Goal: Transaction & Acquisition: Purchase product/service

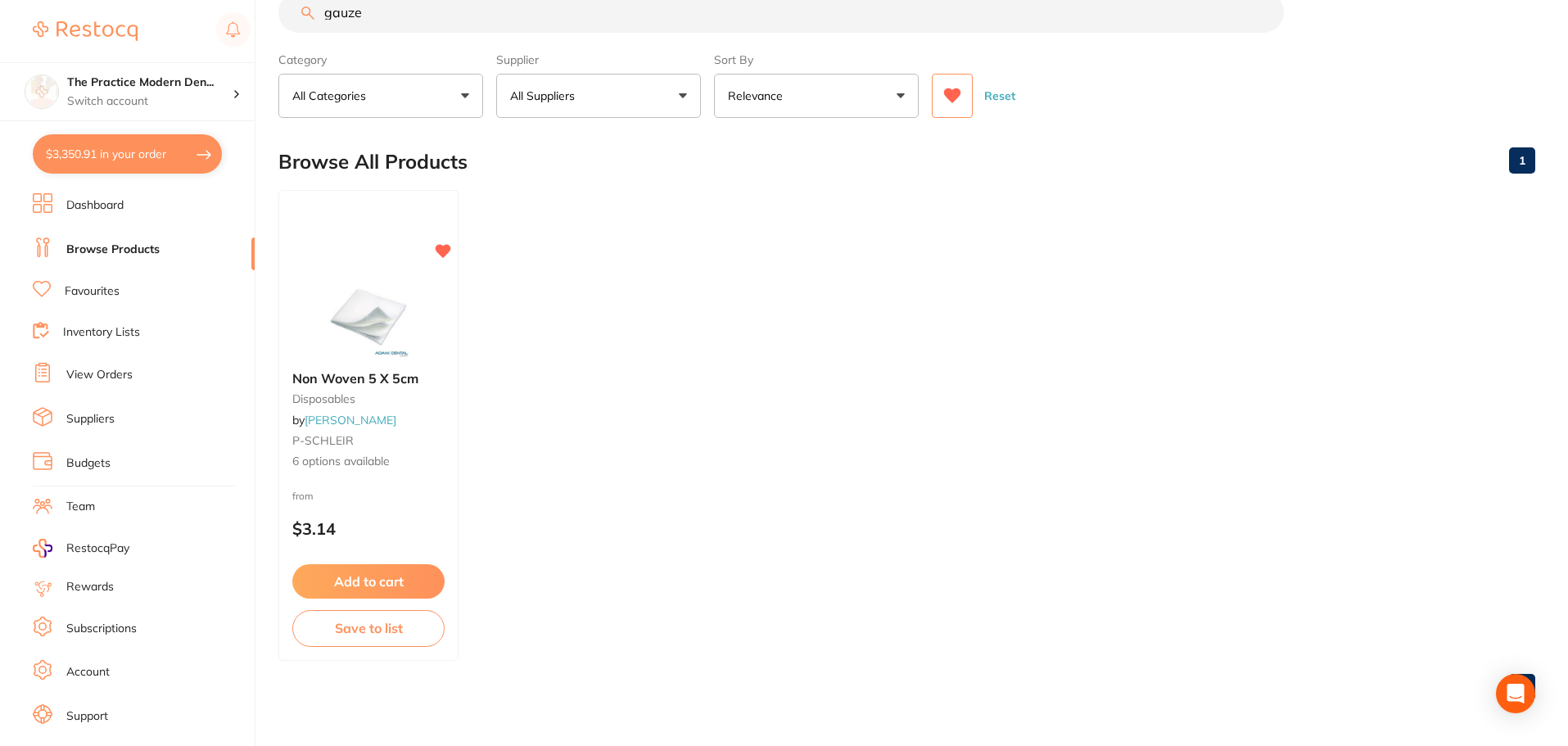
click at [100, 161] on button "$3,350.91 in your order" at bounding box center [127, 154] width 189 height 39
checkbox input "true"
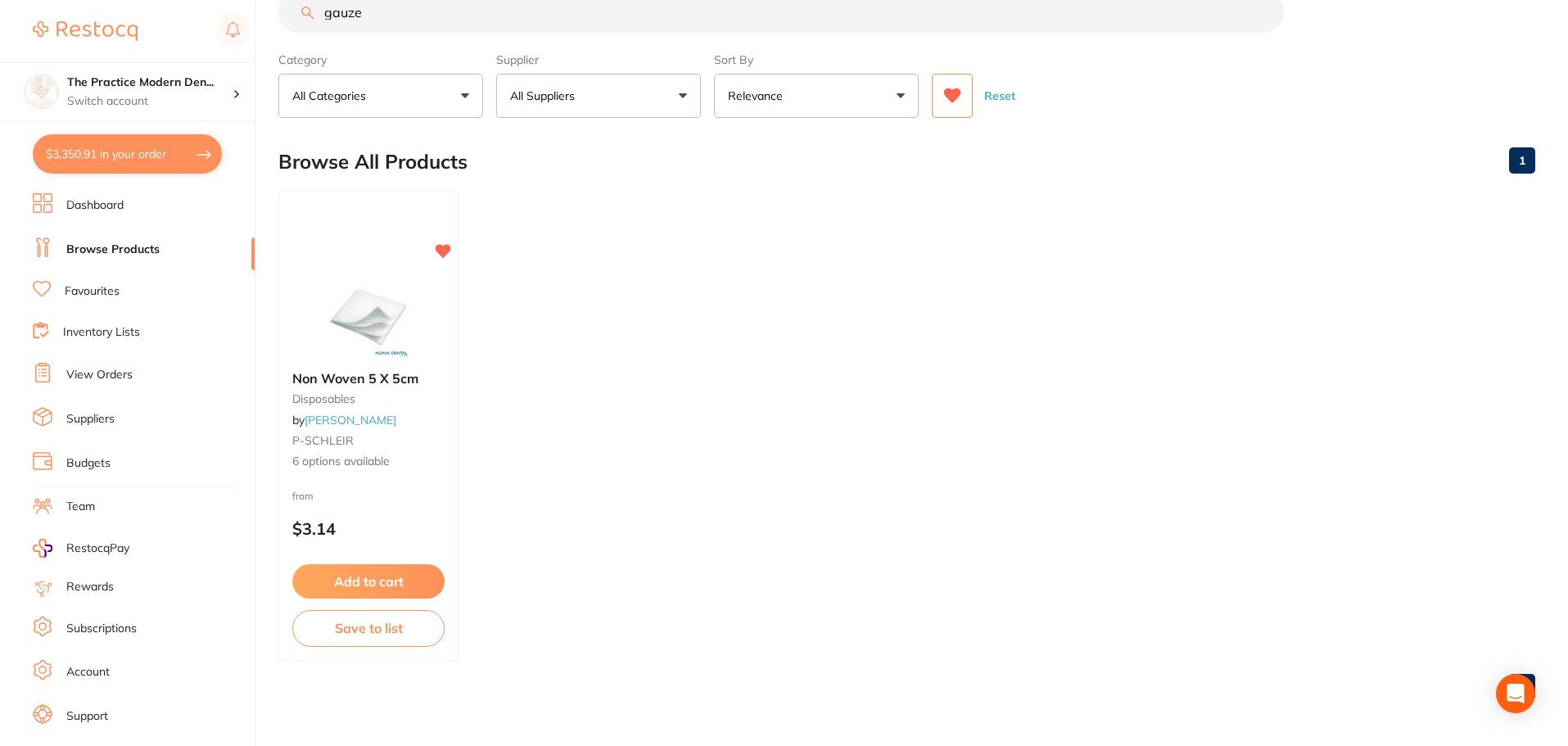
checkbox input "true"
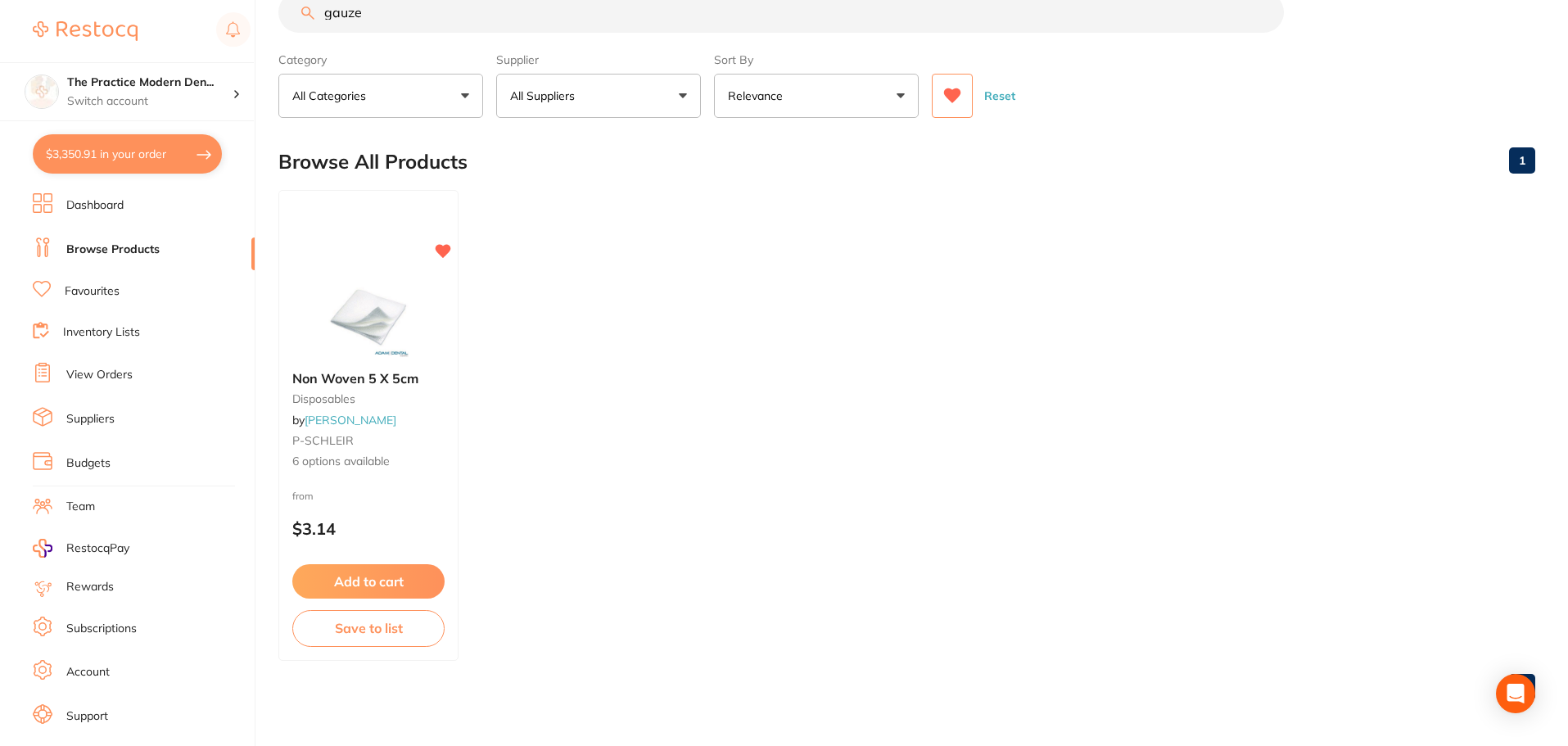
checkbox input "true"
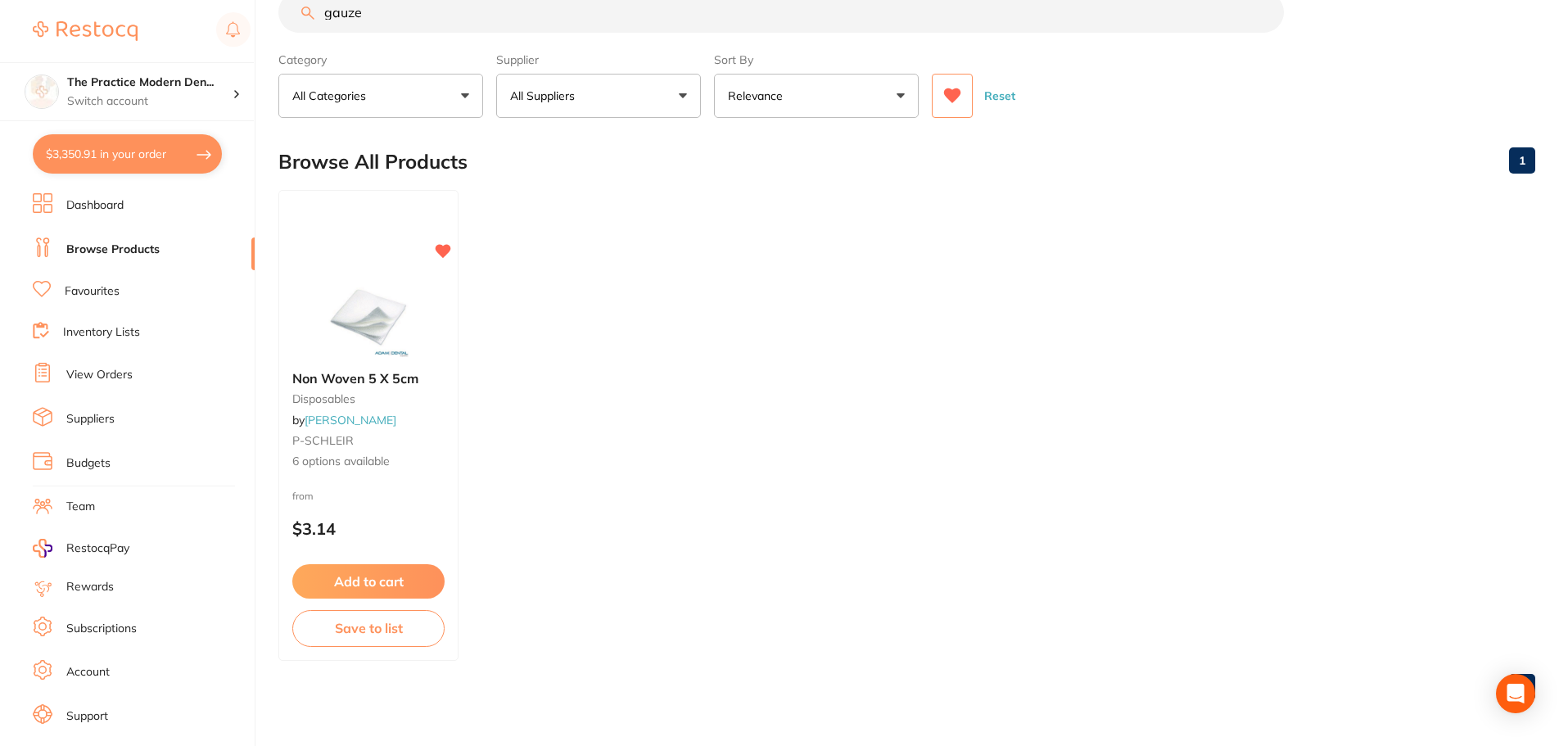
checkbox input "true"
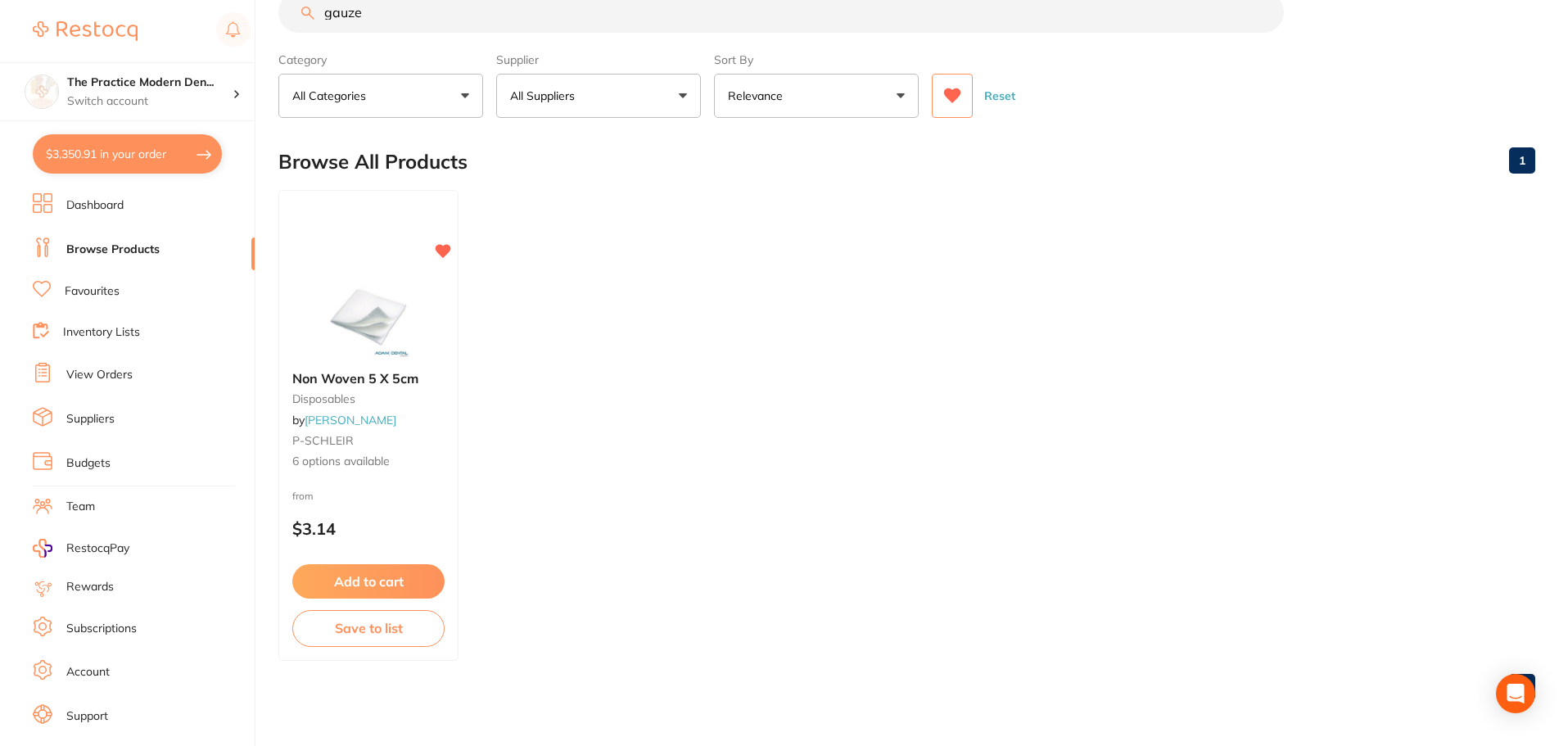
checkbox input "true"
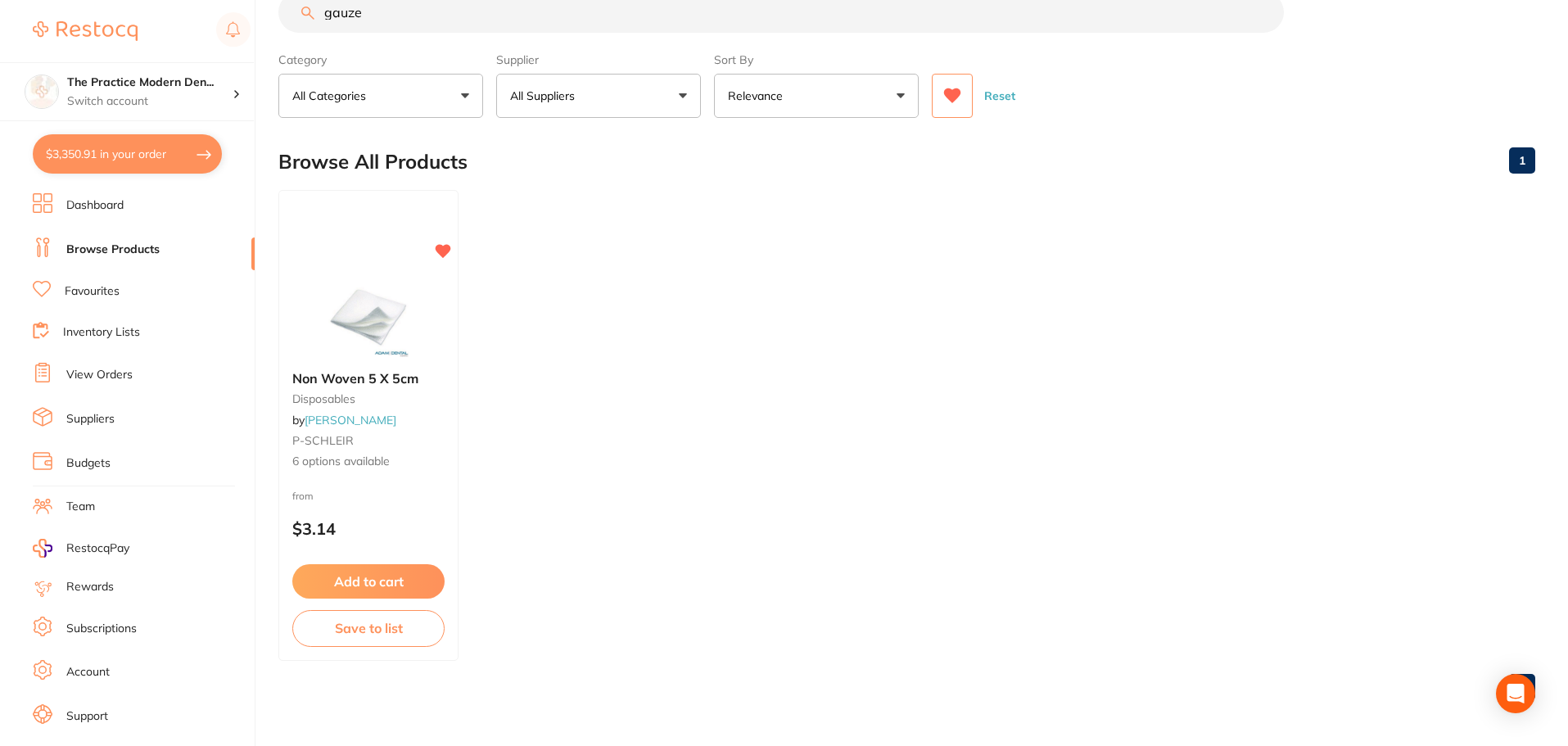
checkbox input "true"
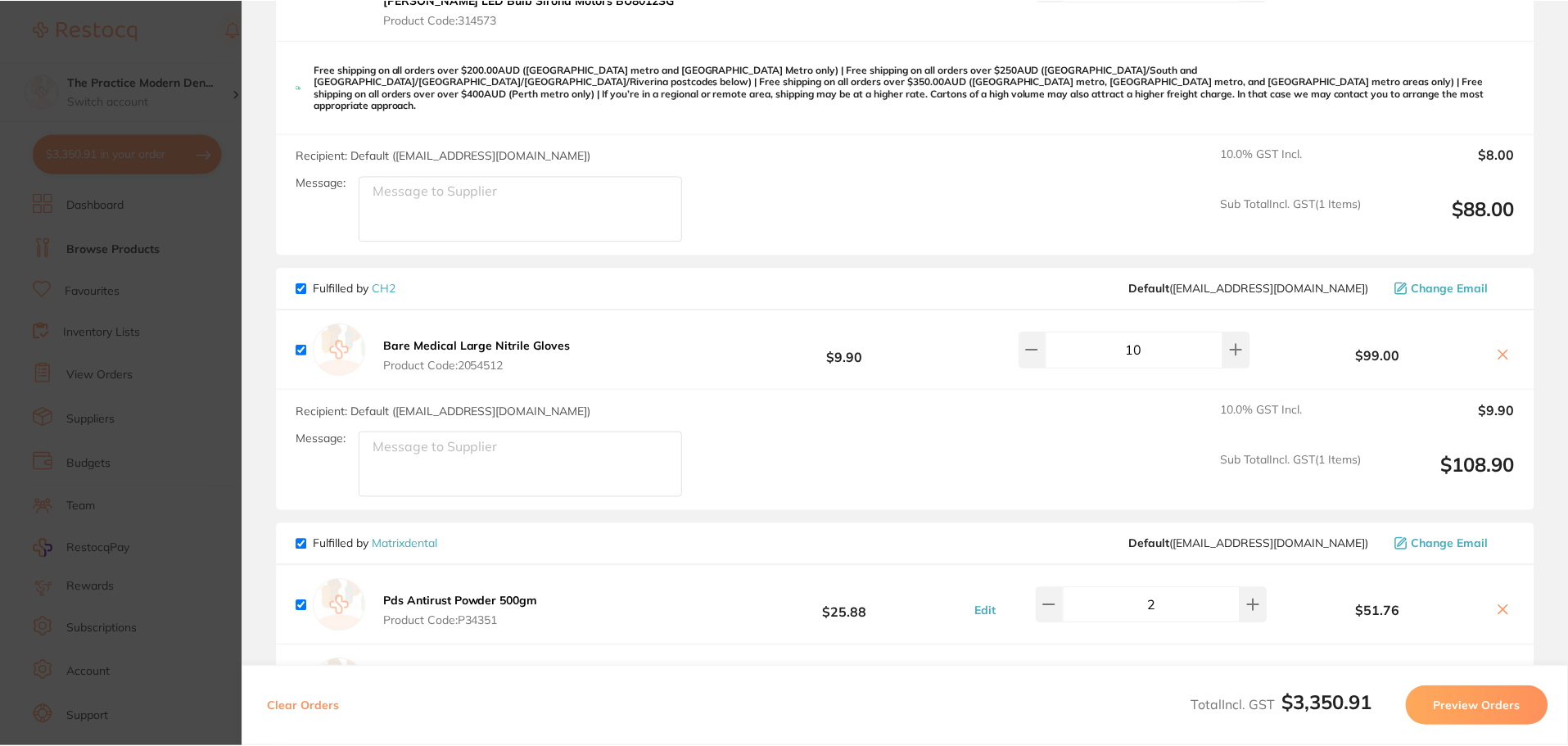
scroll to position [1882, 0]
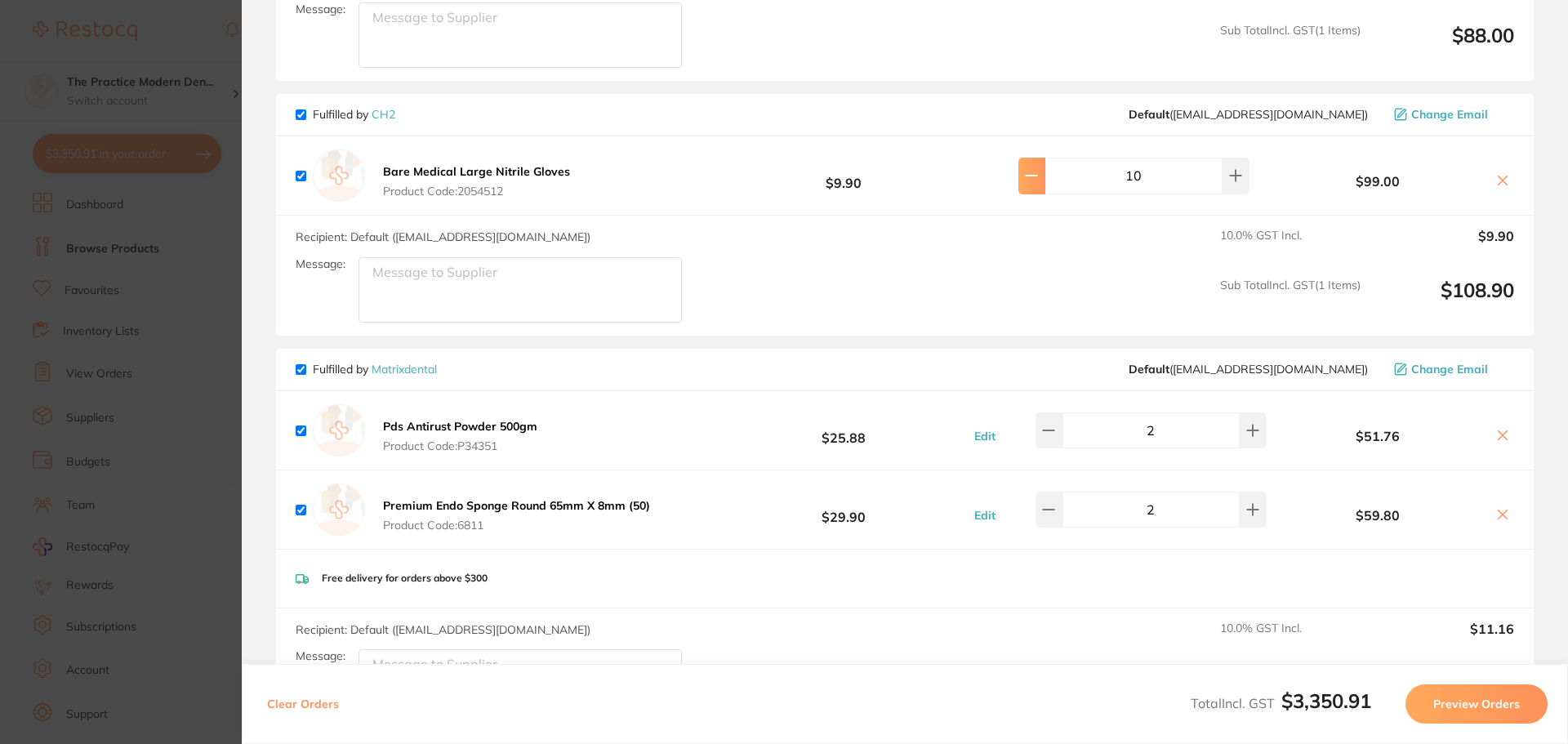
click at [1036, 169] on icon at bounding box center [1032, 175] width 13 height 13
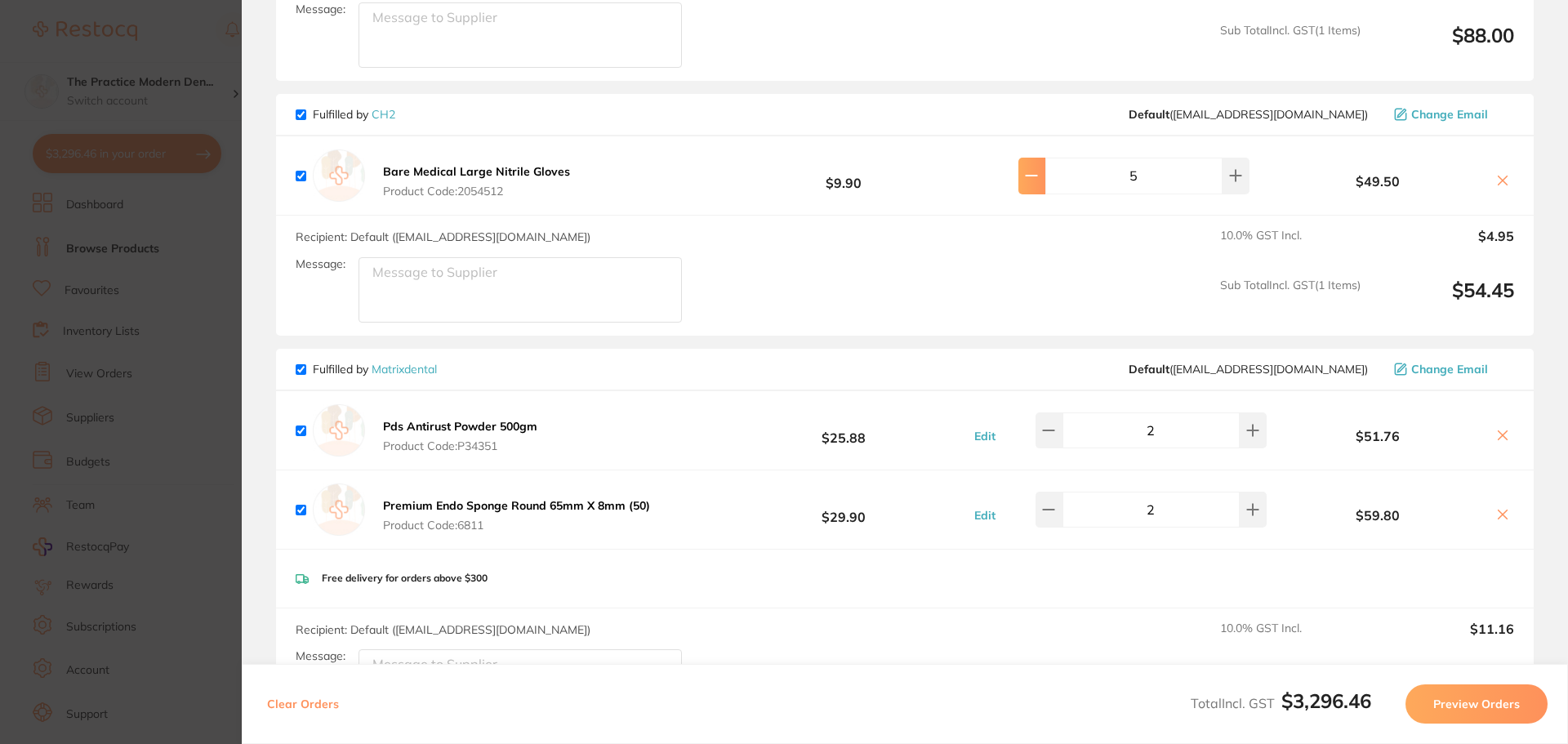
click at [1036, 169] on icon at bounding box center [1032, 175] width 13 height 13
type input "1"
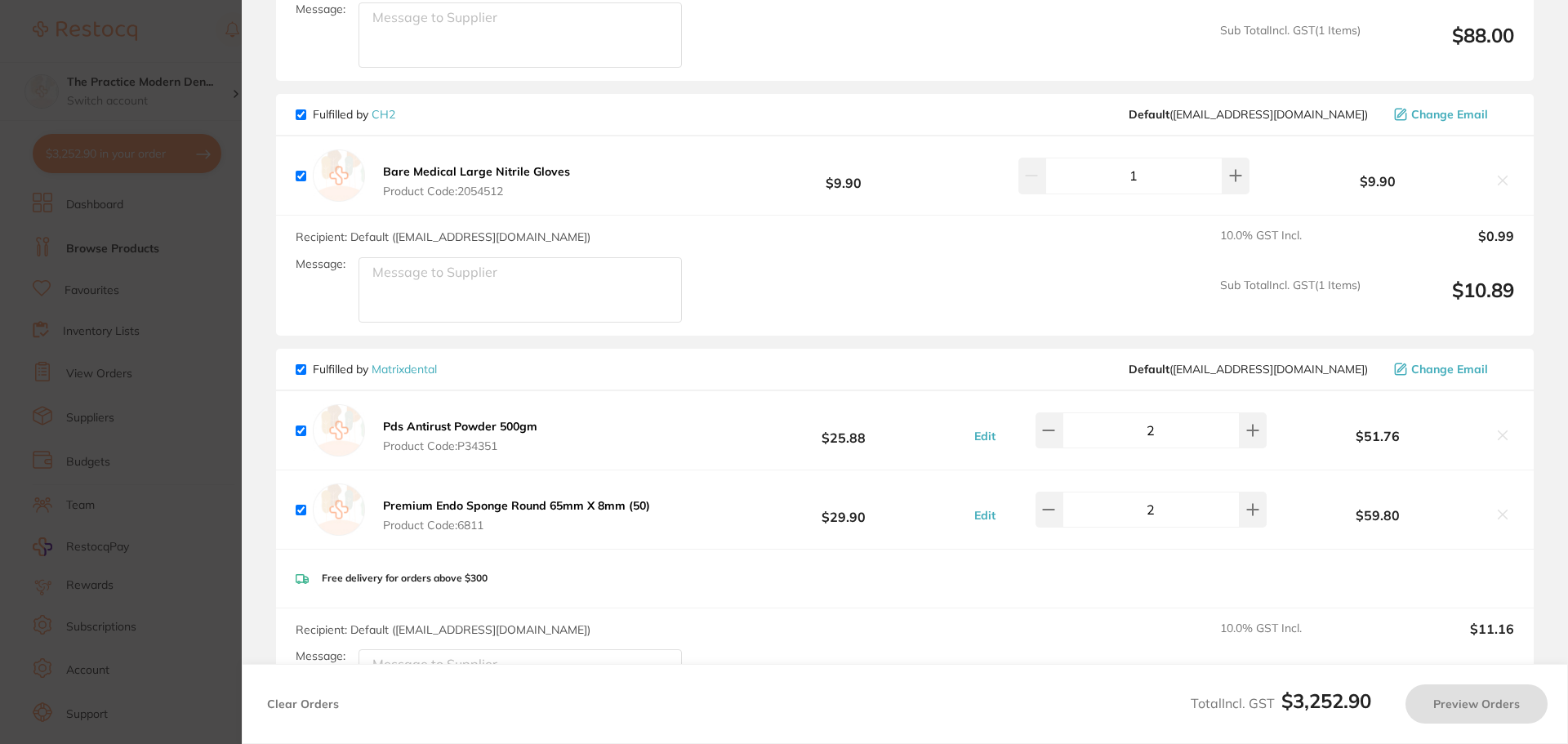
click at [385, 107] on link "CH2" at bounding box center [383, 114] width 24 height 14
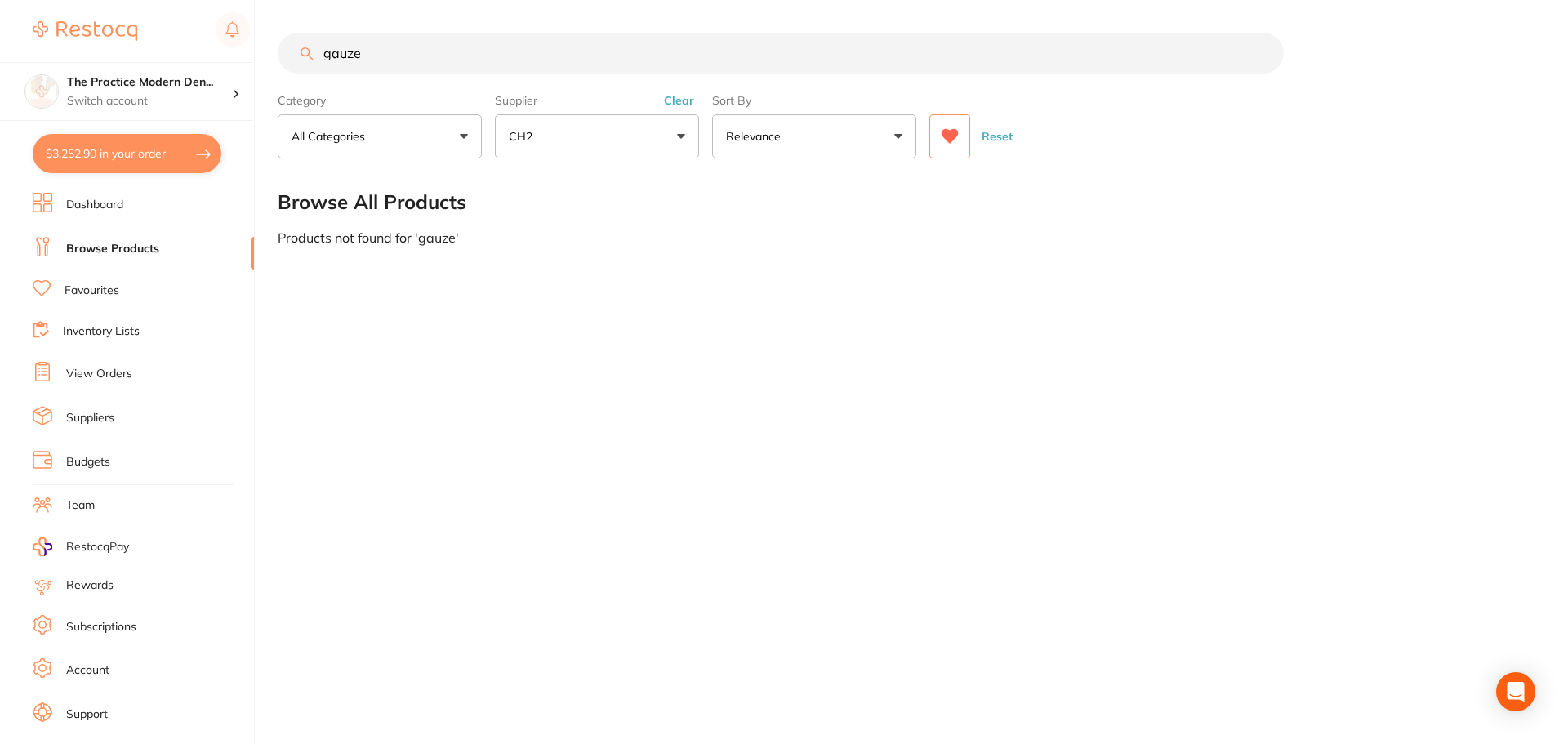
drag, startPoint x: 420, startPoint y: 47, endPoint x: 323, endPoint y: 15, distance: 102.1
click at [323, 15] on main "gauze Category All Categories All Categories No categories found Clear Category…" at bounding box center [923, 139] width 1290 height 278
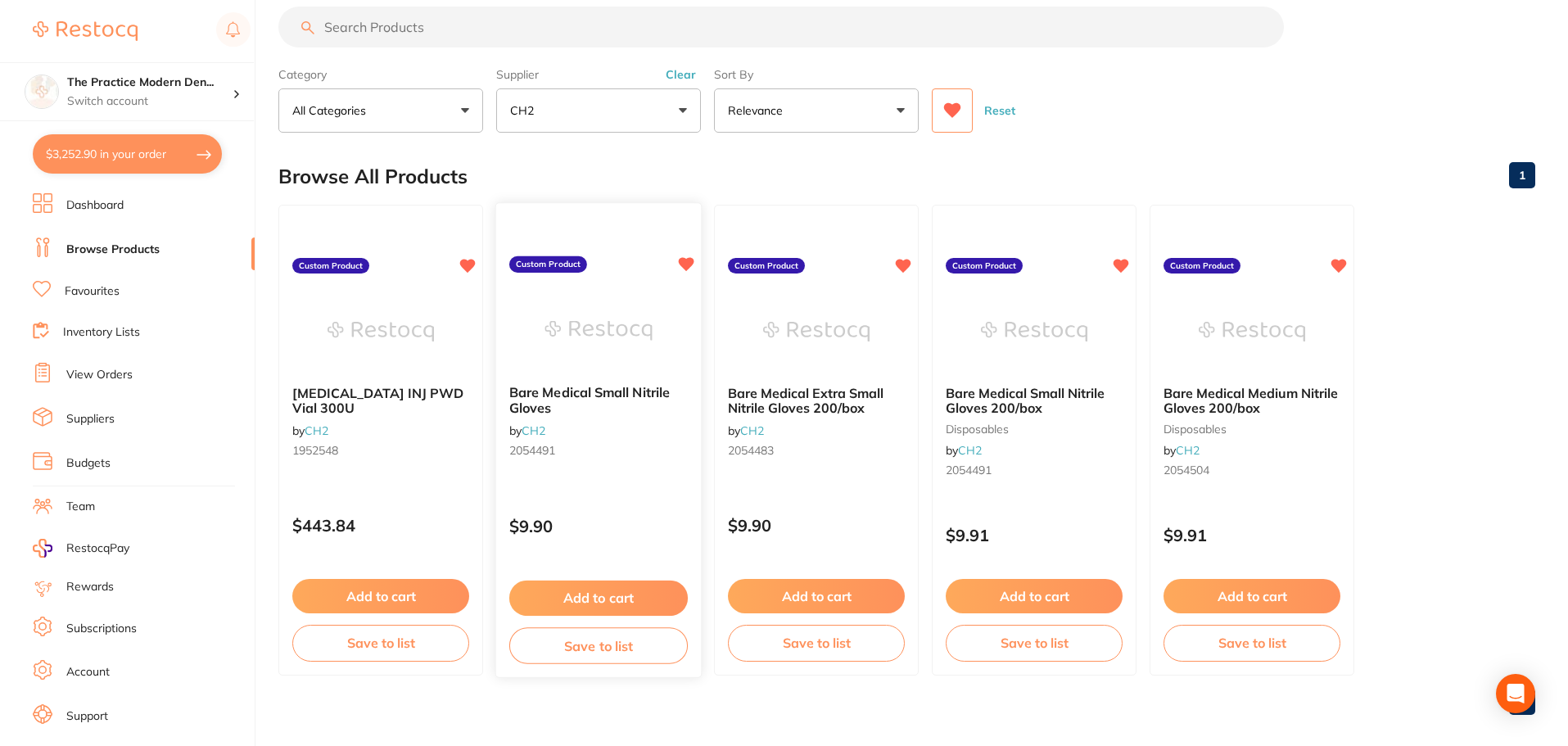
scroll to position [41, 0]
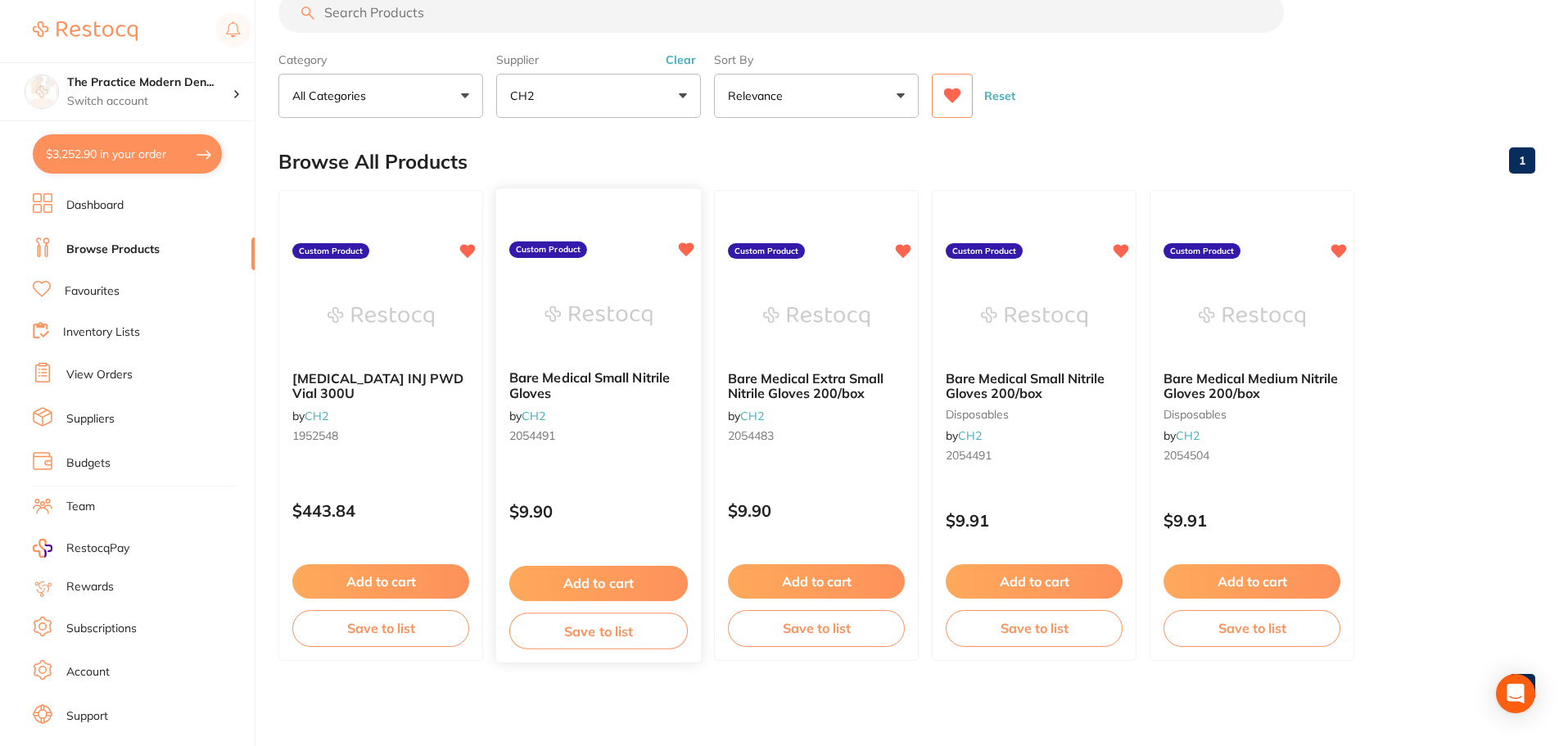
click at [610, 580] on button "Add to cart" at bounding box center [599, 583] width 179 height 36
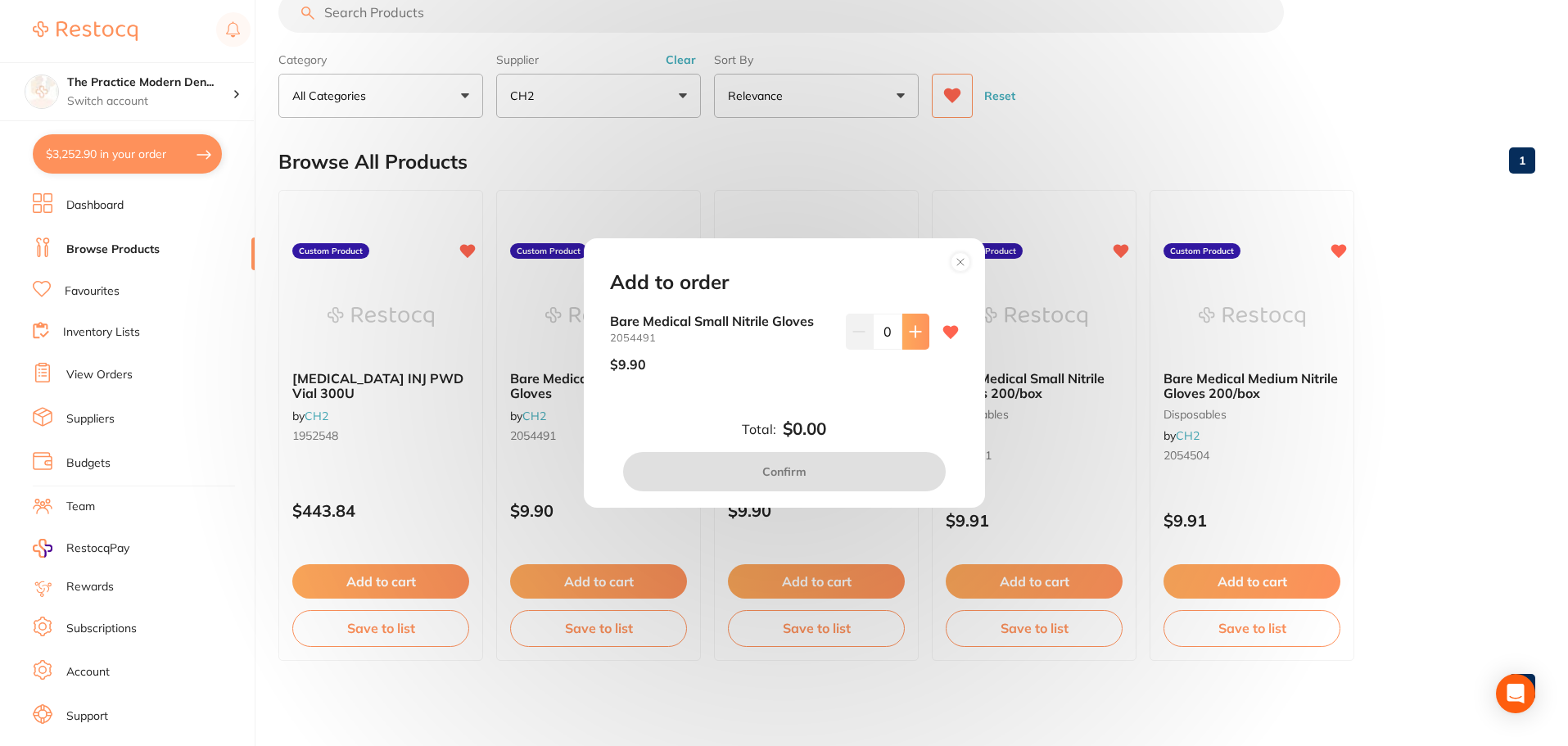
click at [914, 328] on icon at bounding box center [915, 332] width 13 height 13
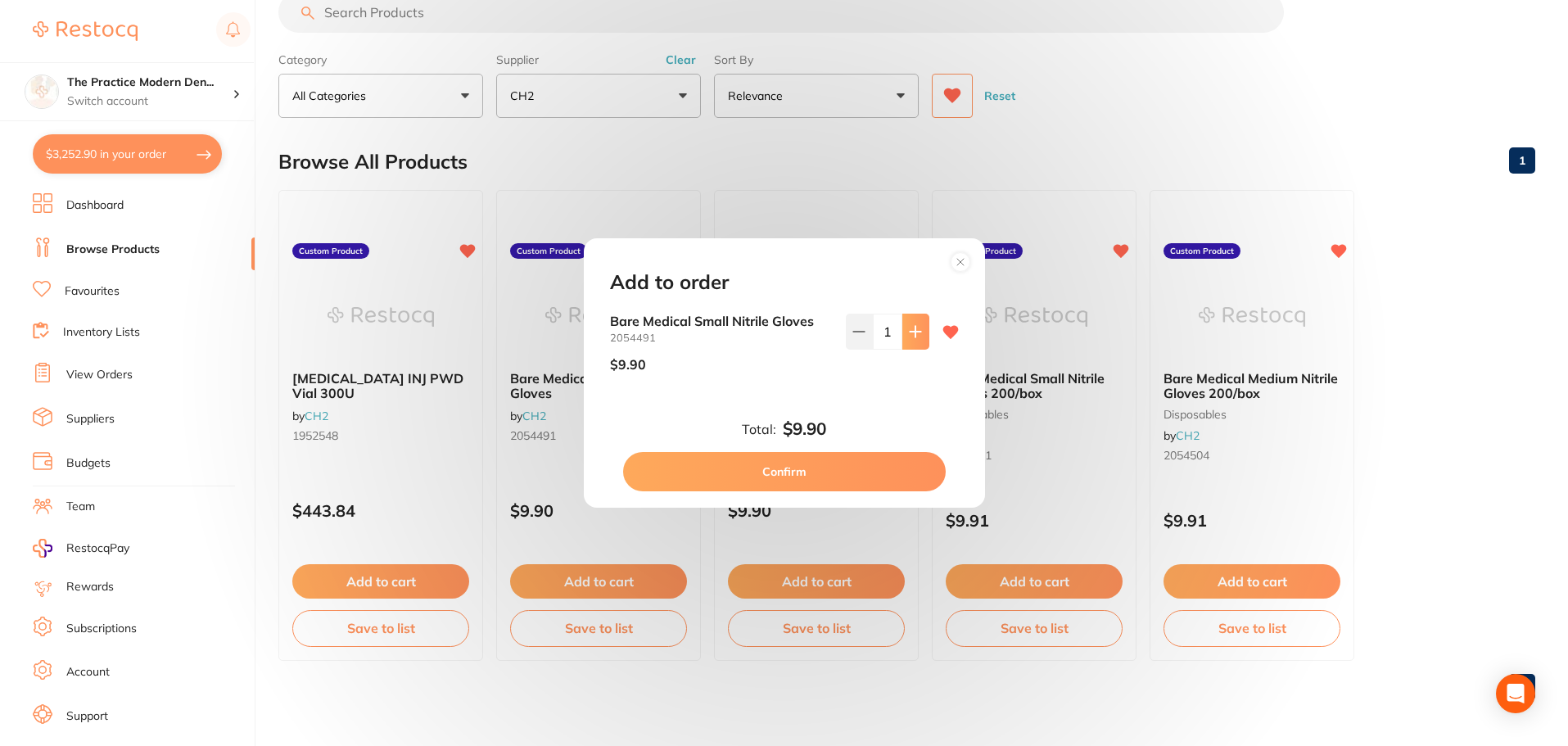
click at [914, 328] on icon at bounding box center [915, 332] width 13 height 13
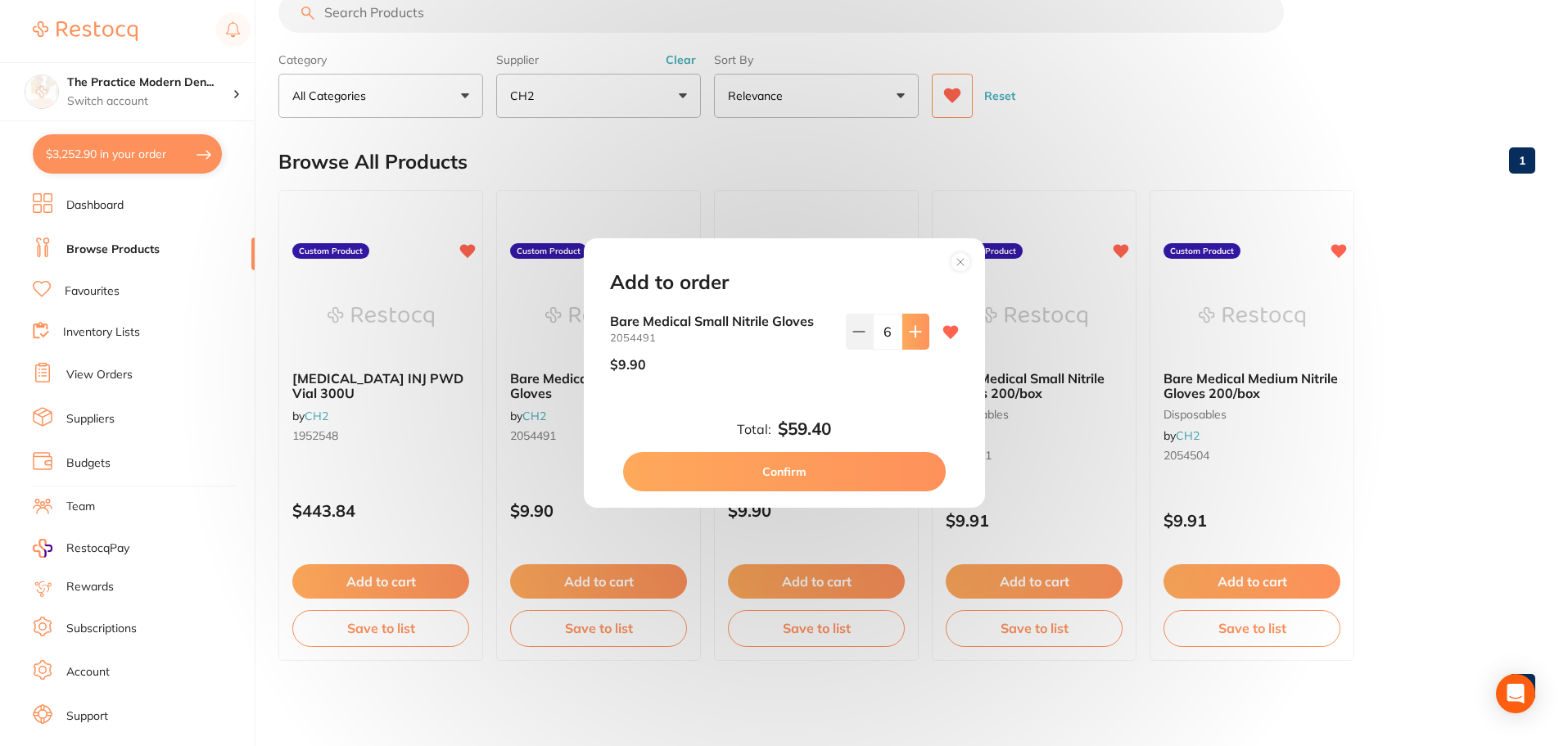
click at [914, 328] on icon at bounding box center [915, 332] width 13 height 13
type input "10"
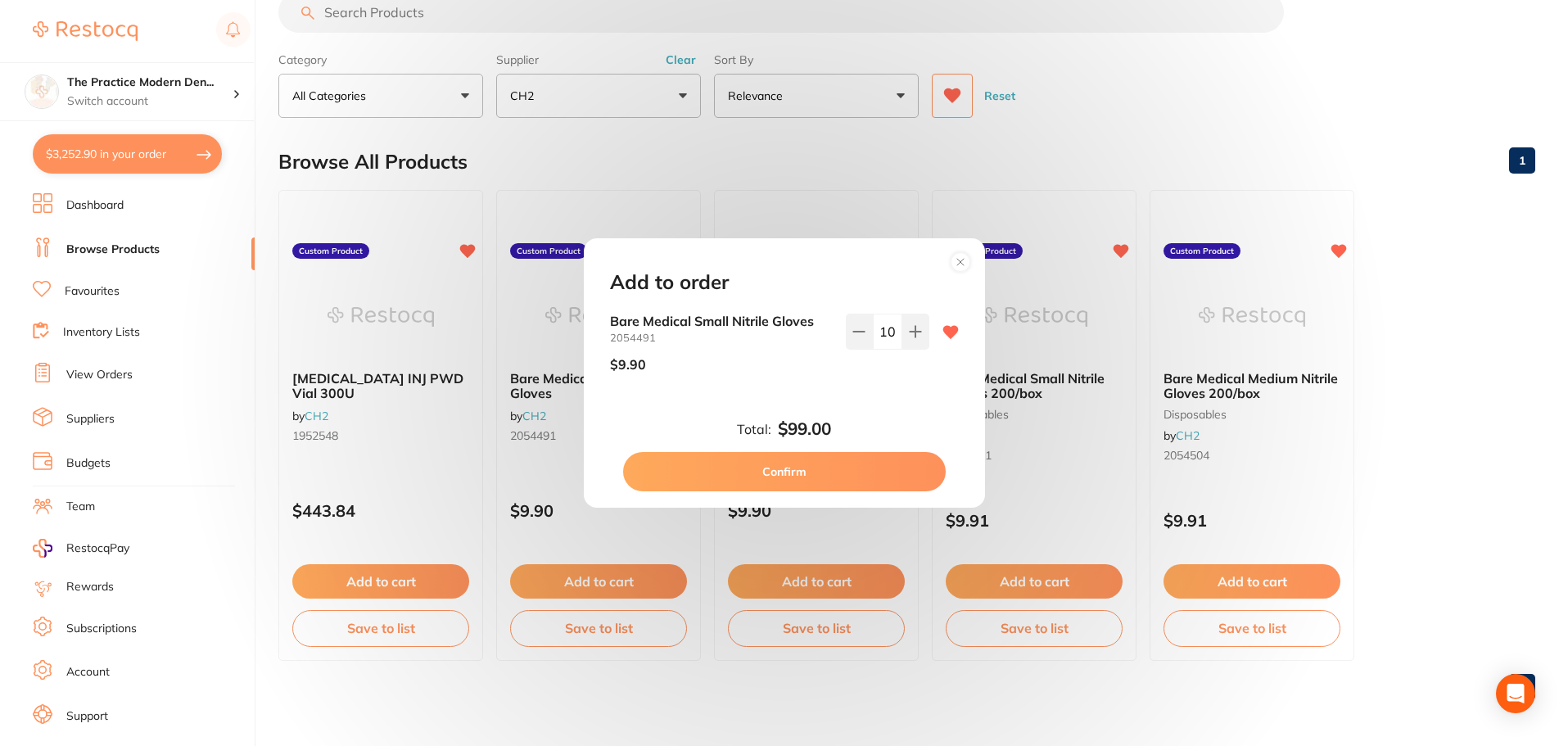
click at [847, 466] on button "Confirm" at bounding box center [784, 471] width 322 height 39
checkbox input "false"
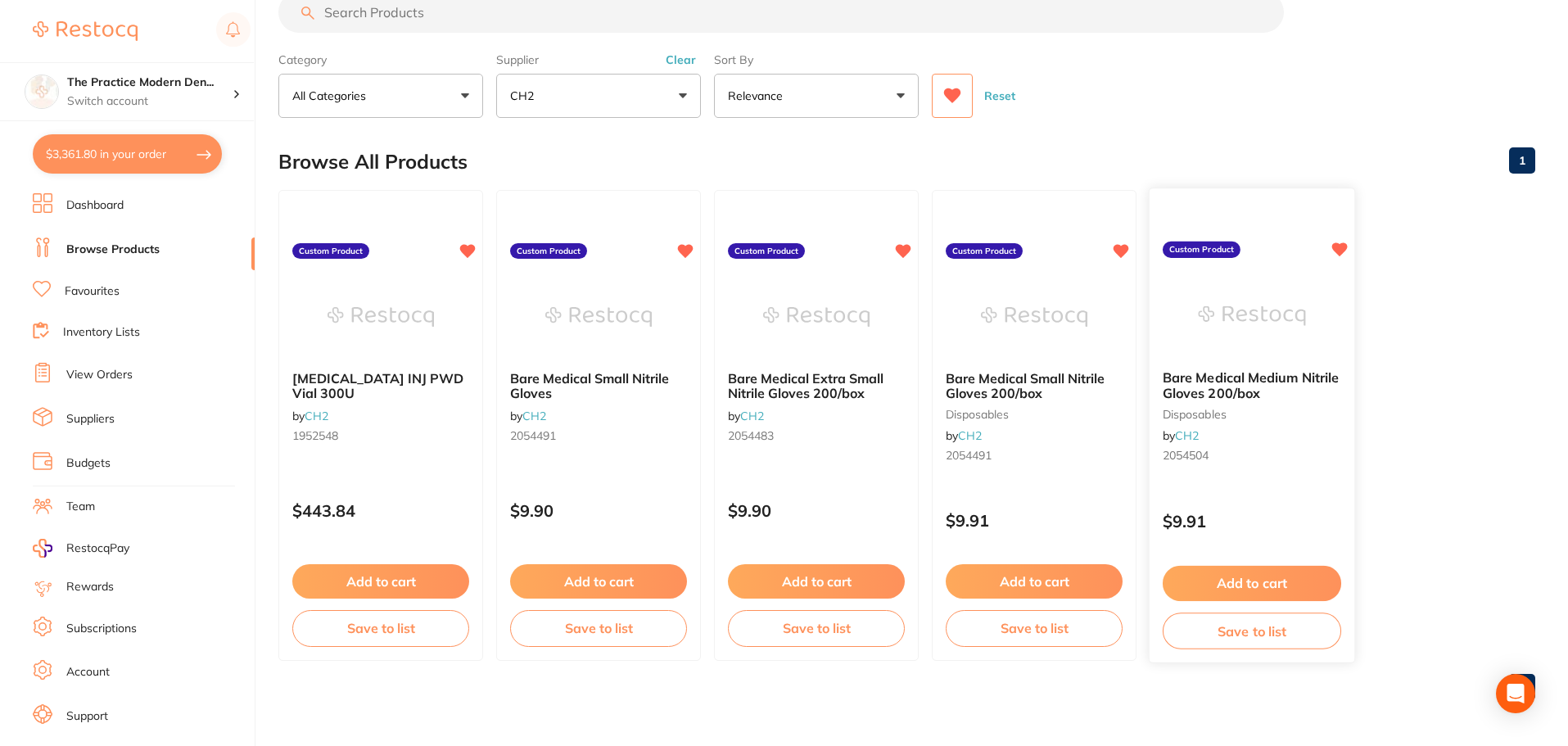
click at [1237, 579] on button "Add to cart" at bounding box center [1252, 583] width 179 height 36
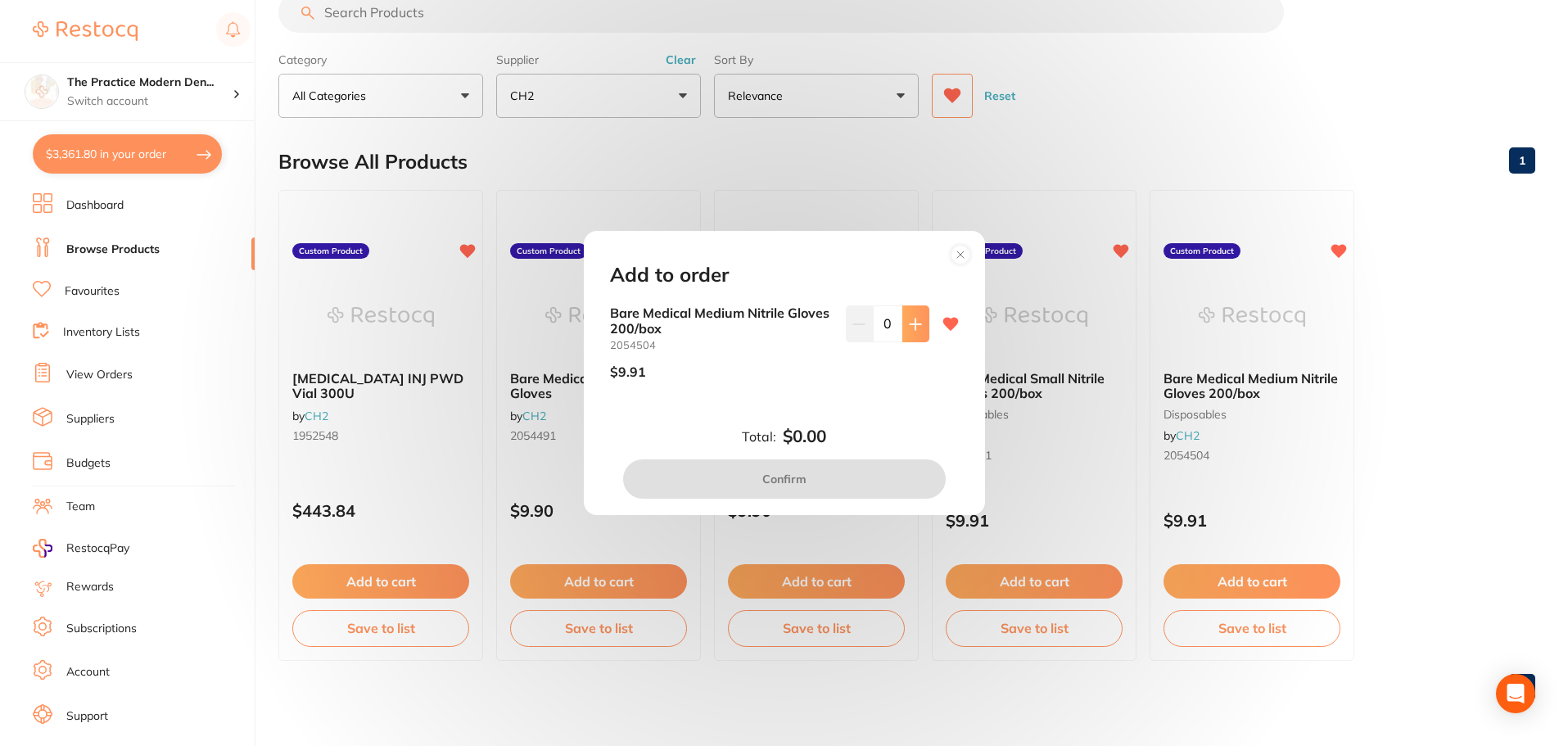
click at [913, 310] on button at bounding box center [915, 323] width 27 height 36
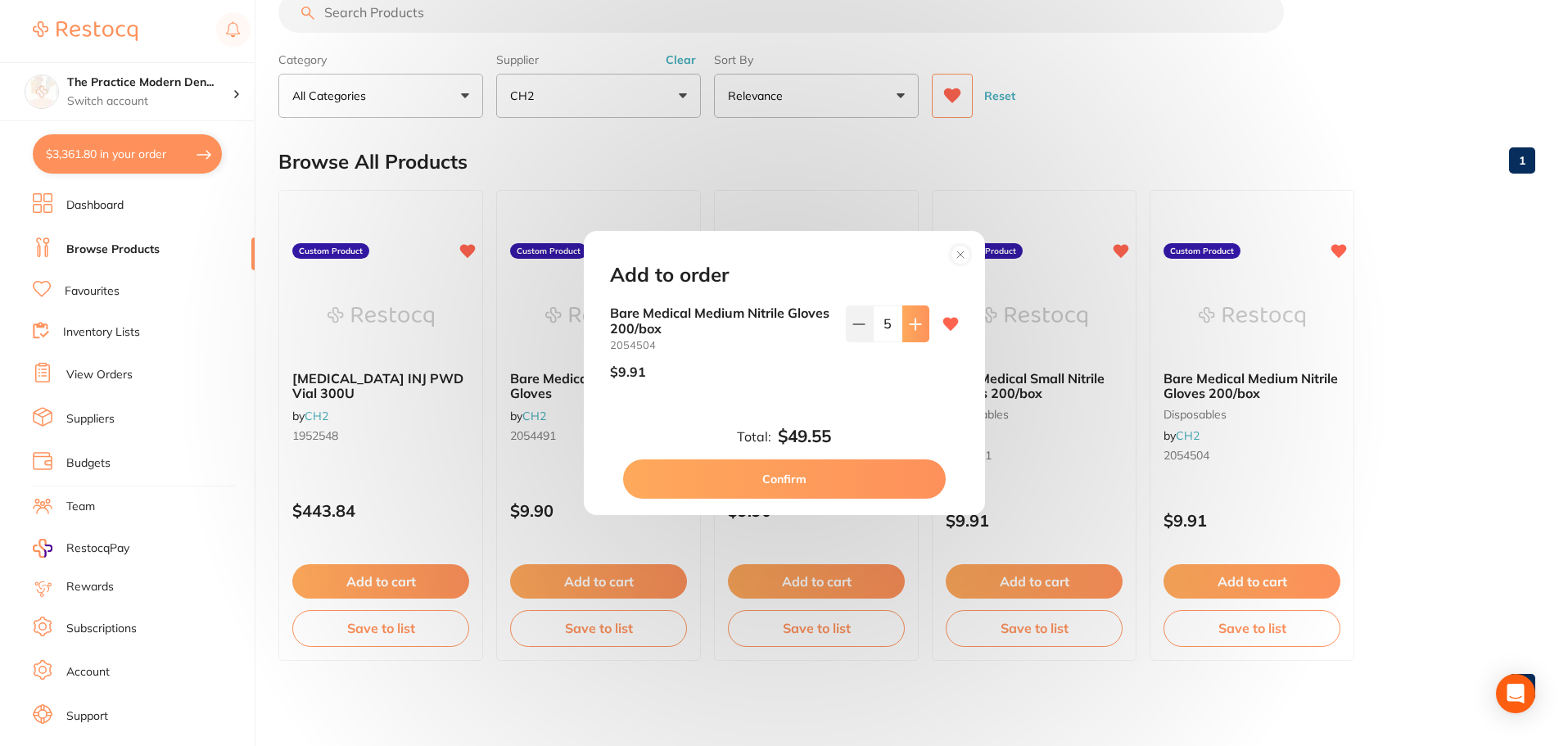
click at [913, 310] on button at bounding box center [915, 323] width 27 height 36
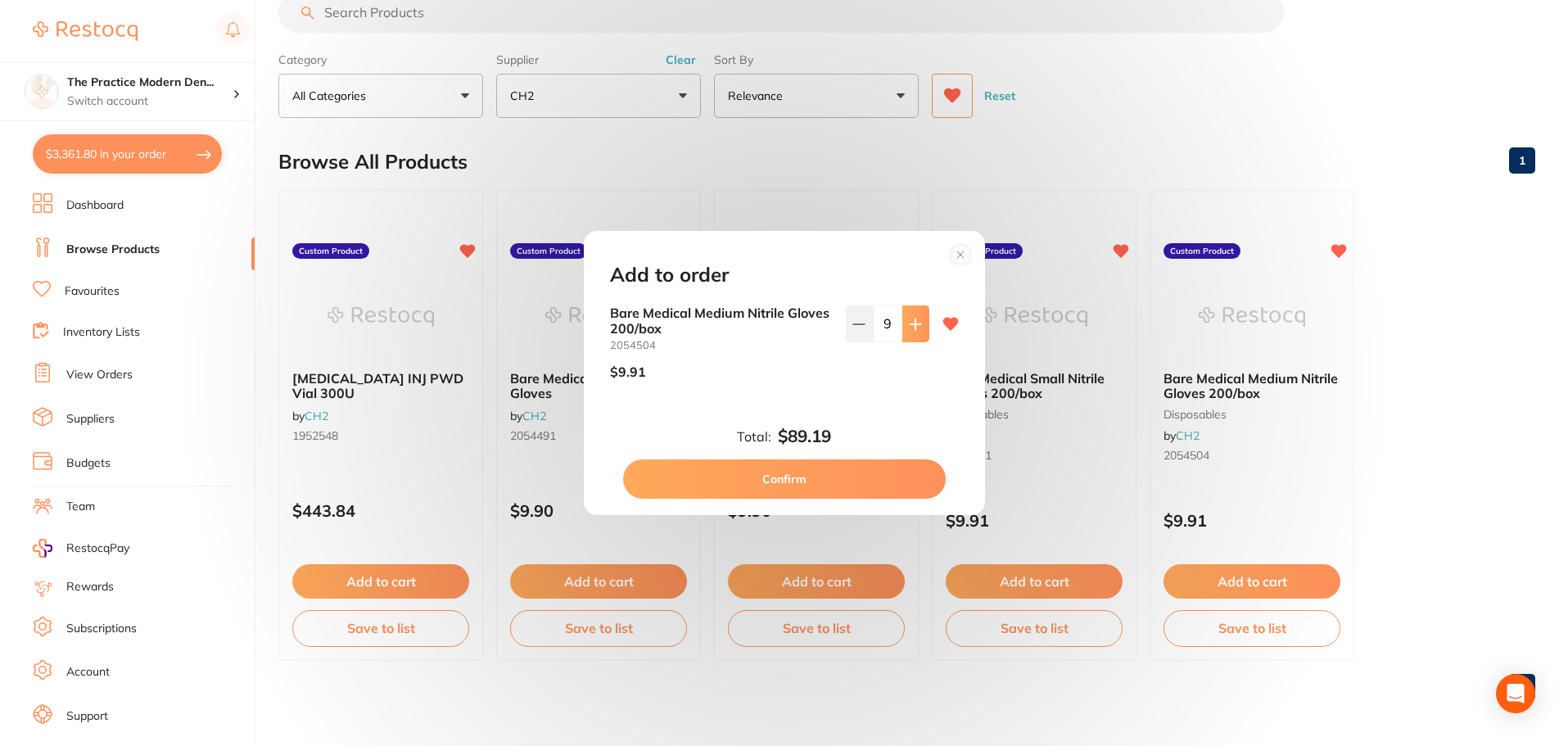
type input "10"
click at [850, 470] on button "Confirm" at bounding box center [784, 479] width 322 height 39
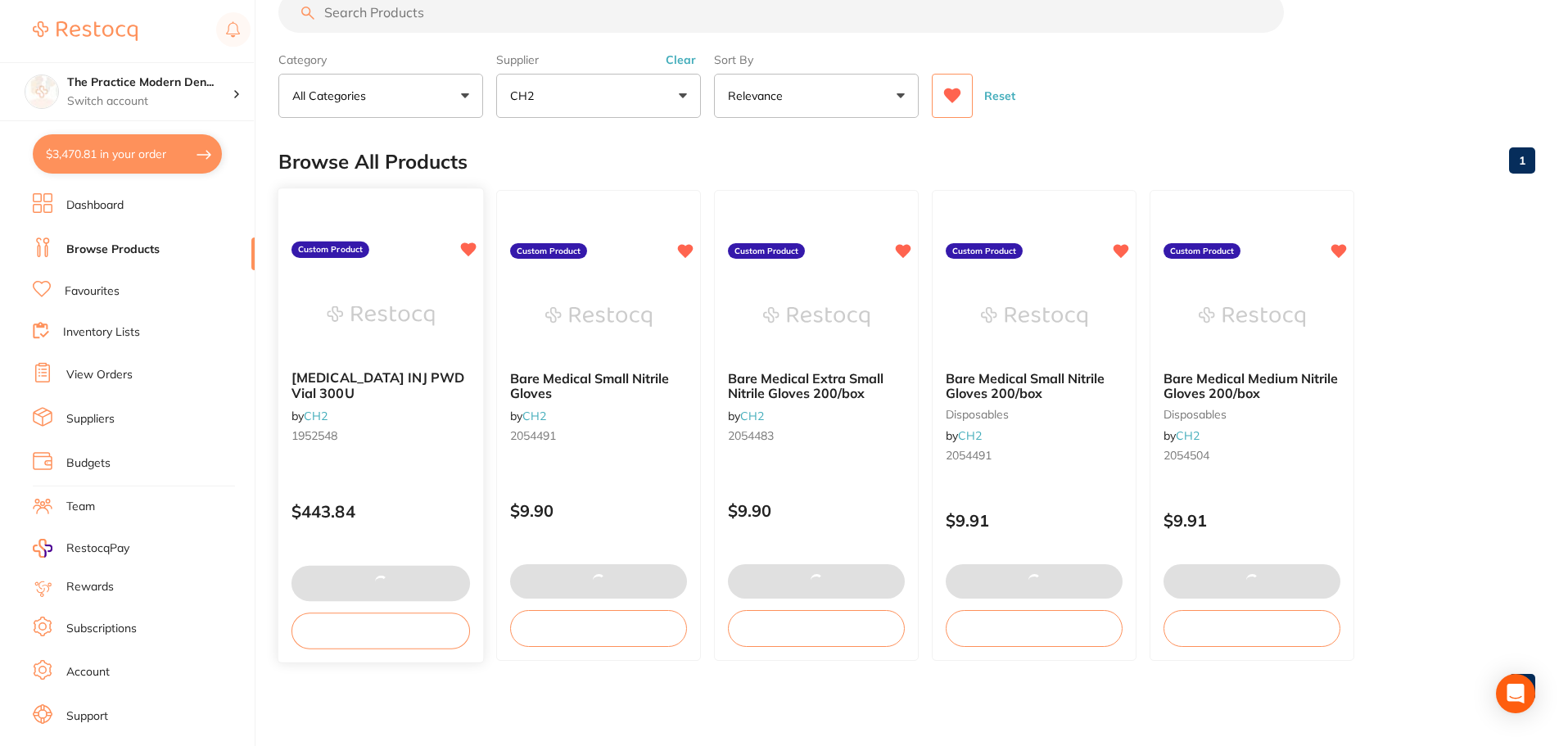
click at [416, 302] on img at bounding box center [381, 315] width 108 height 83
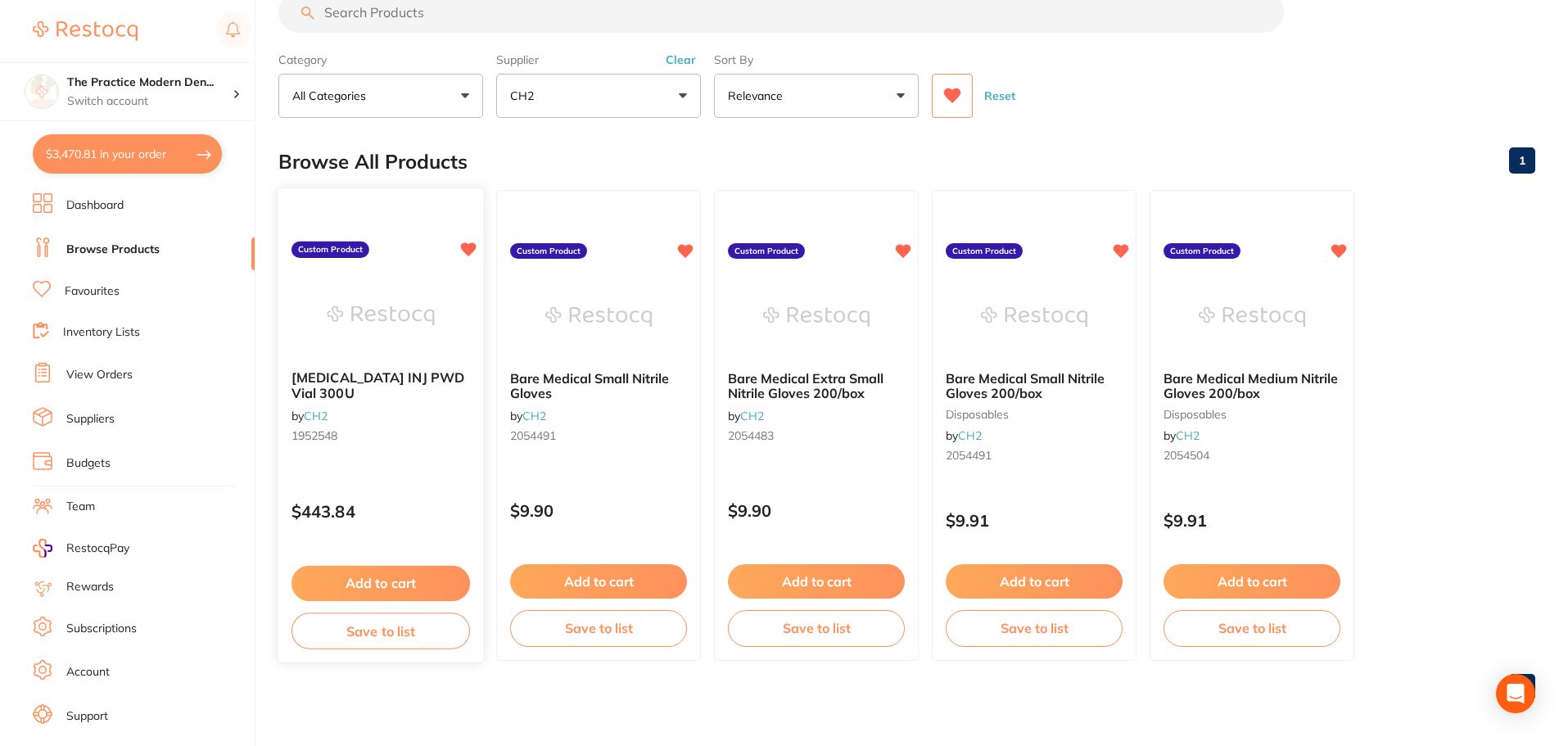
click at [399, 333] on img at bounding box center [381, 315] width 108 height 83
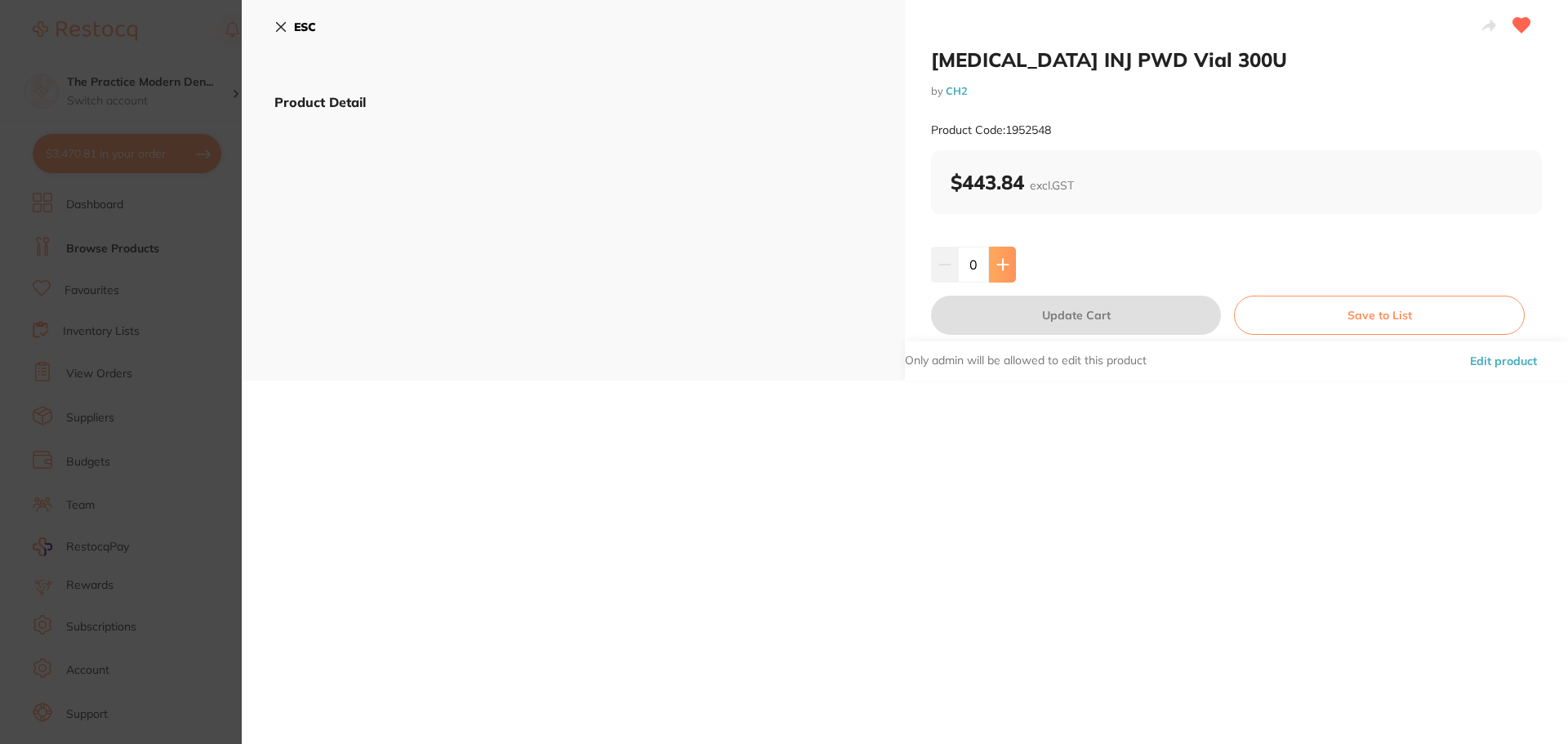
click at [1000, 262] on icon at bounding box center [1002, 264] width 11 height 11
type input "1"
click at [1006, 314] on button "Update Cart" at bounding box center [1076, 314] width 290 height 39
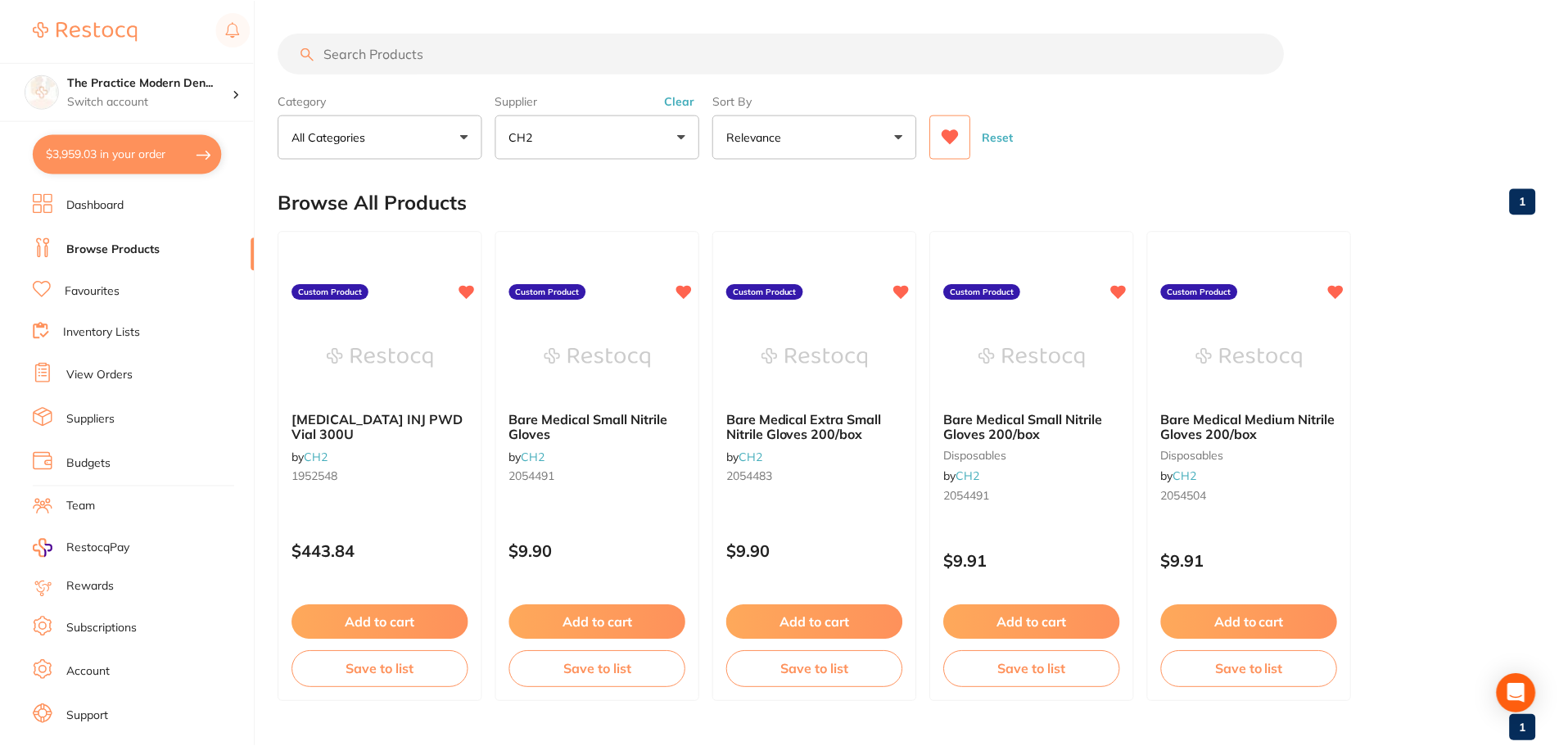
scroll to position [41, 0]
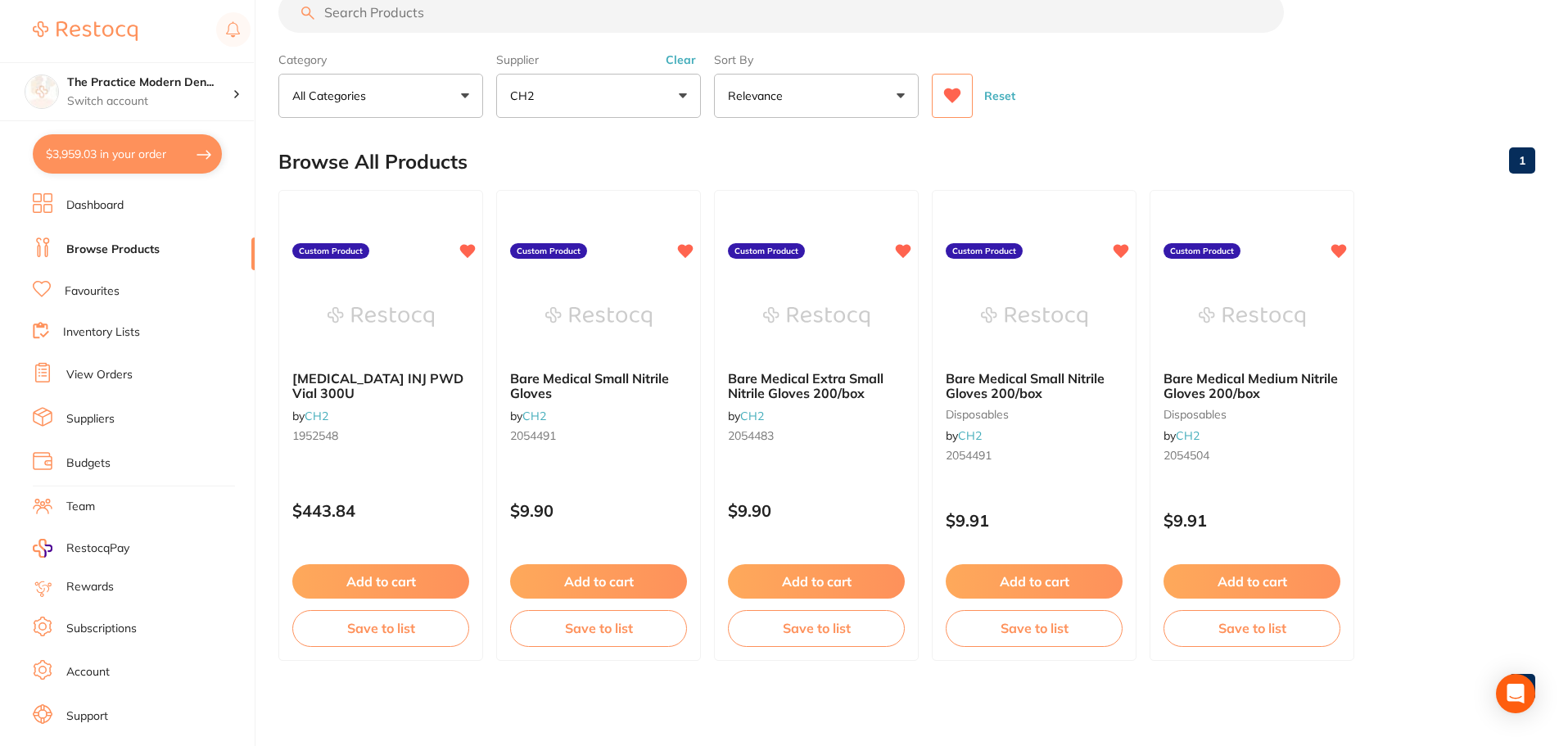
click at [152, 140] on button "$3,959.03 in your order" at bounding box center [127, 154] width 189 height 39
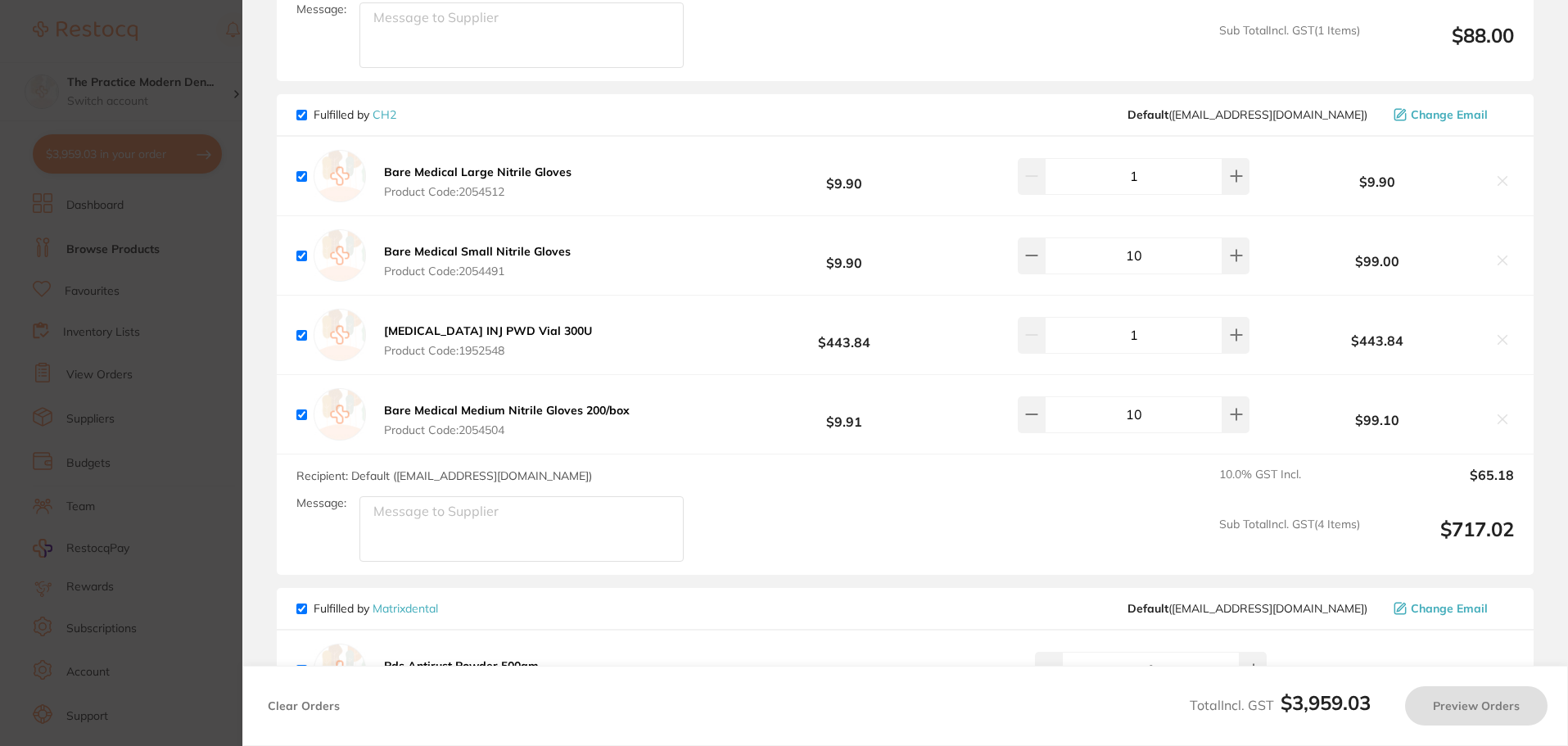
checkbox input "true"
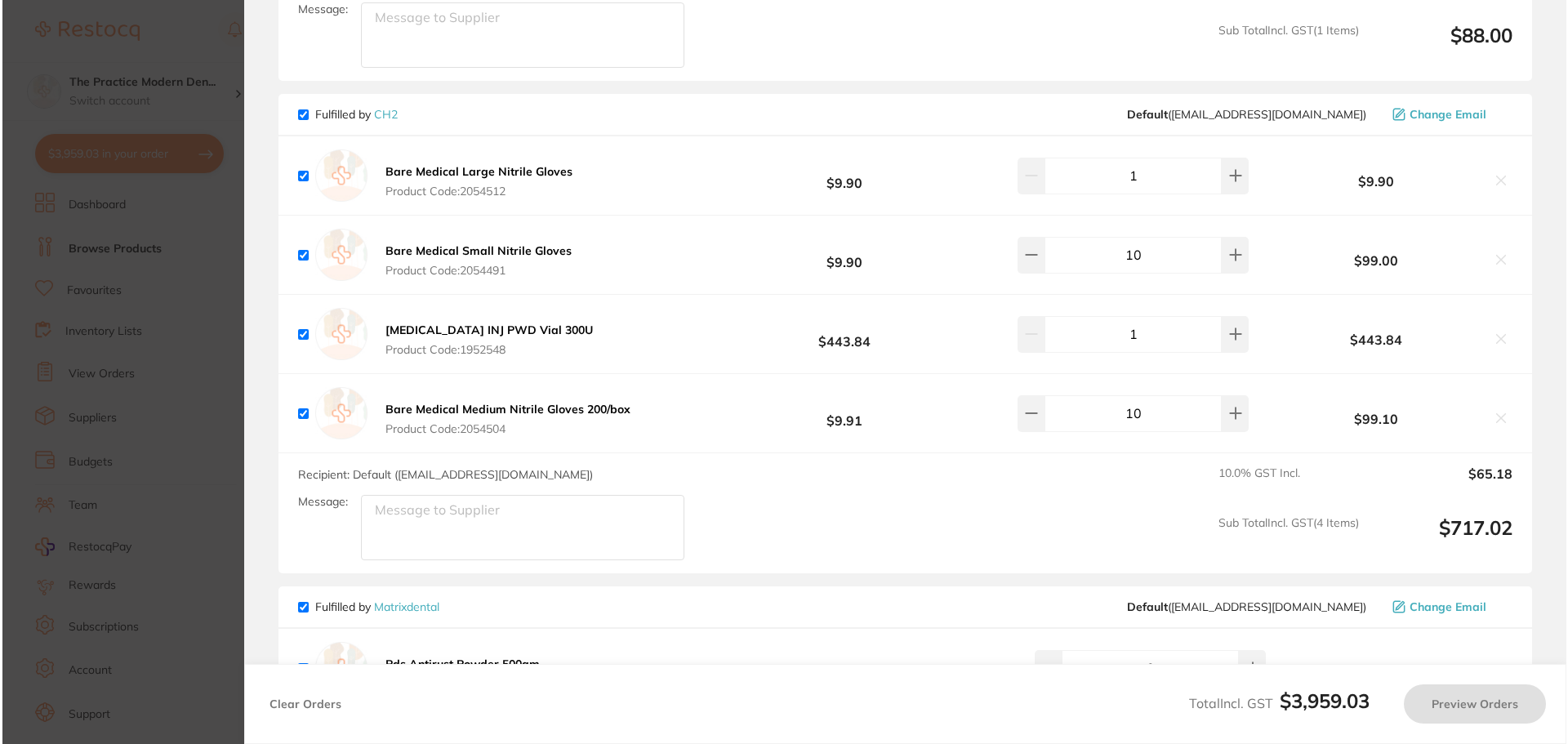
scroll to position [0, 0]
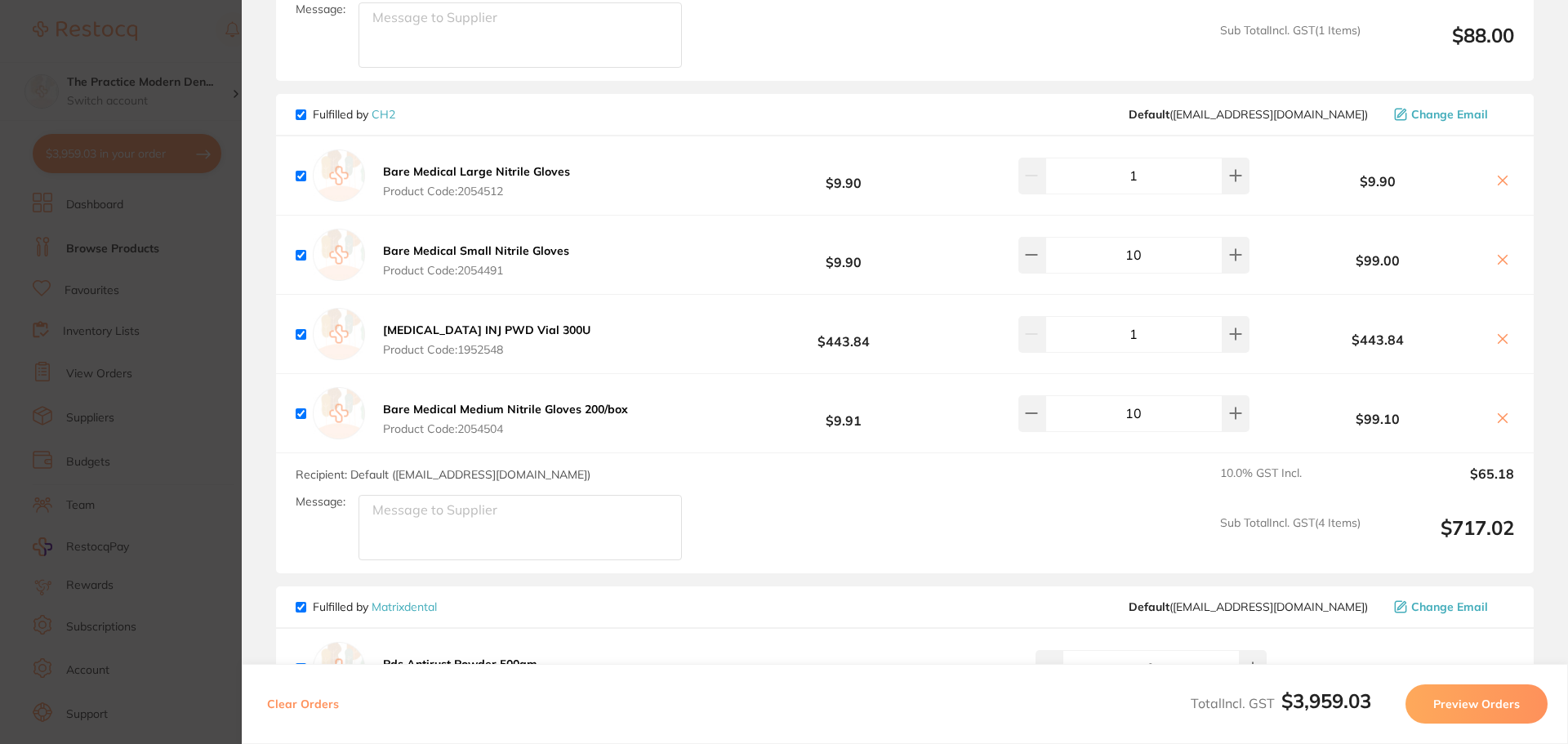
click at [1504, 174] on icon at bounding box center [1503, 180] width 13 height 13
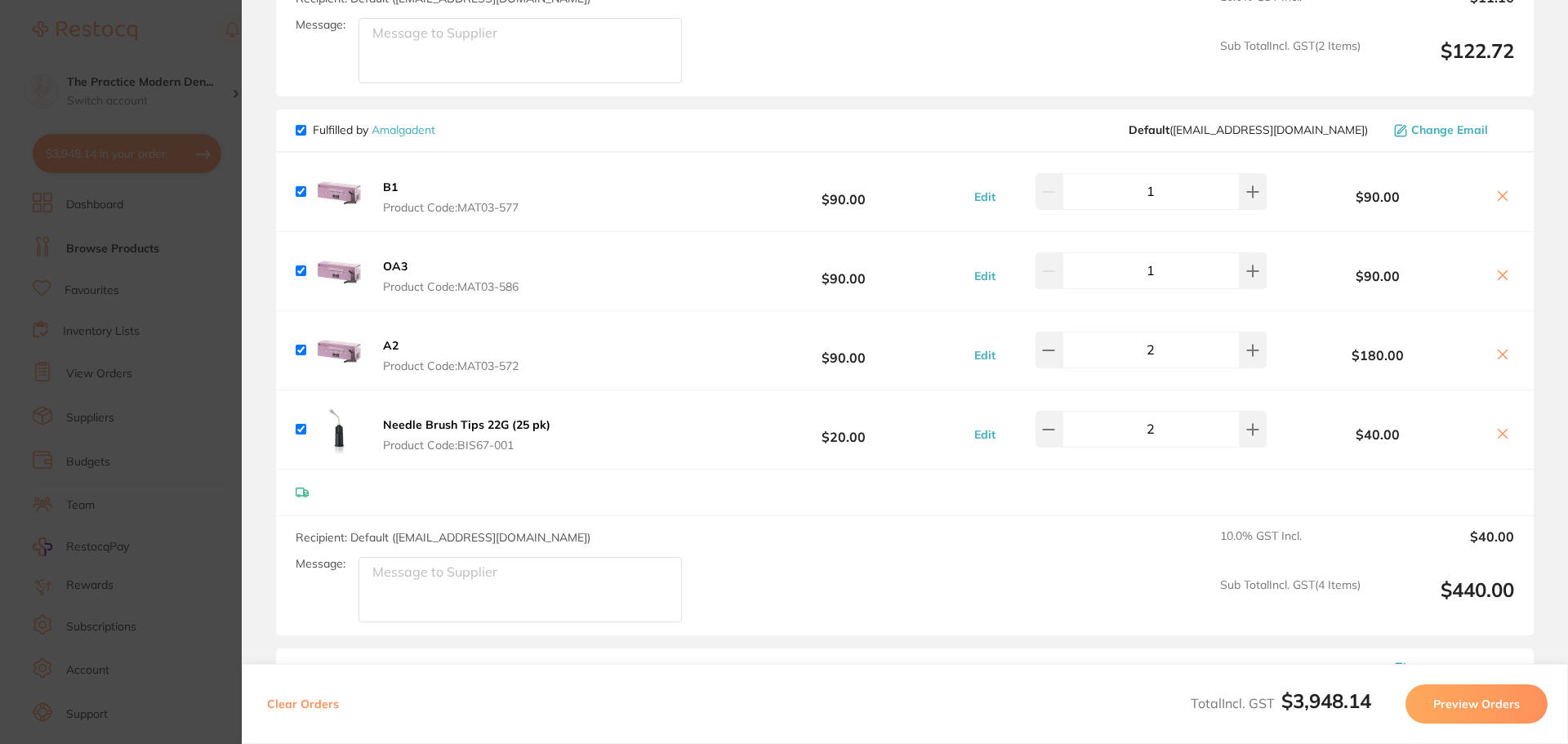
scroll to position [2694, 0]
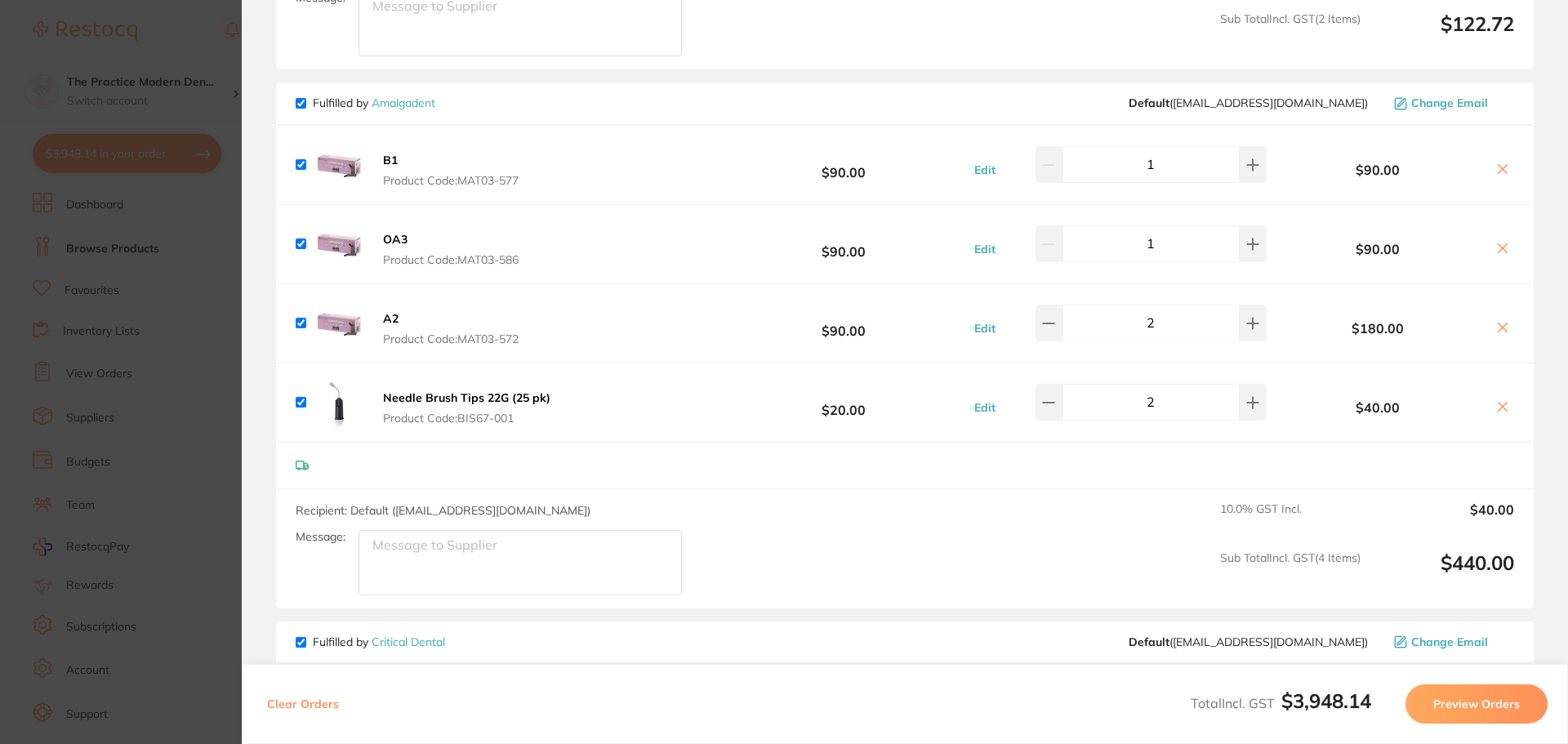
click at [1503, 162] on icon at bounding box center [1503, 169] width 13 height 13
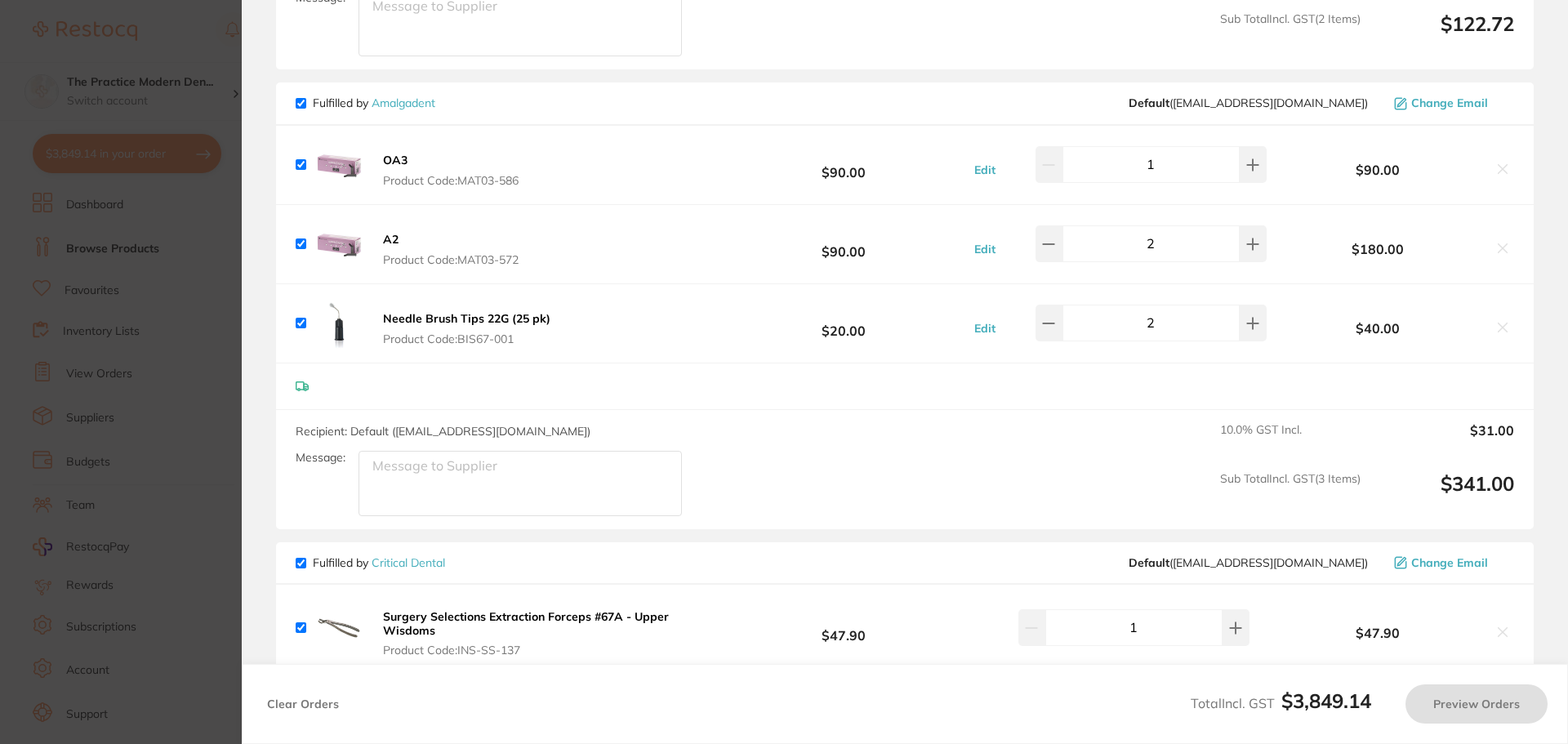
checkbox input "true"
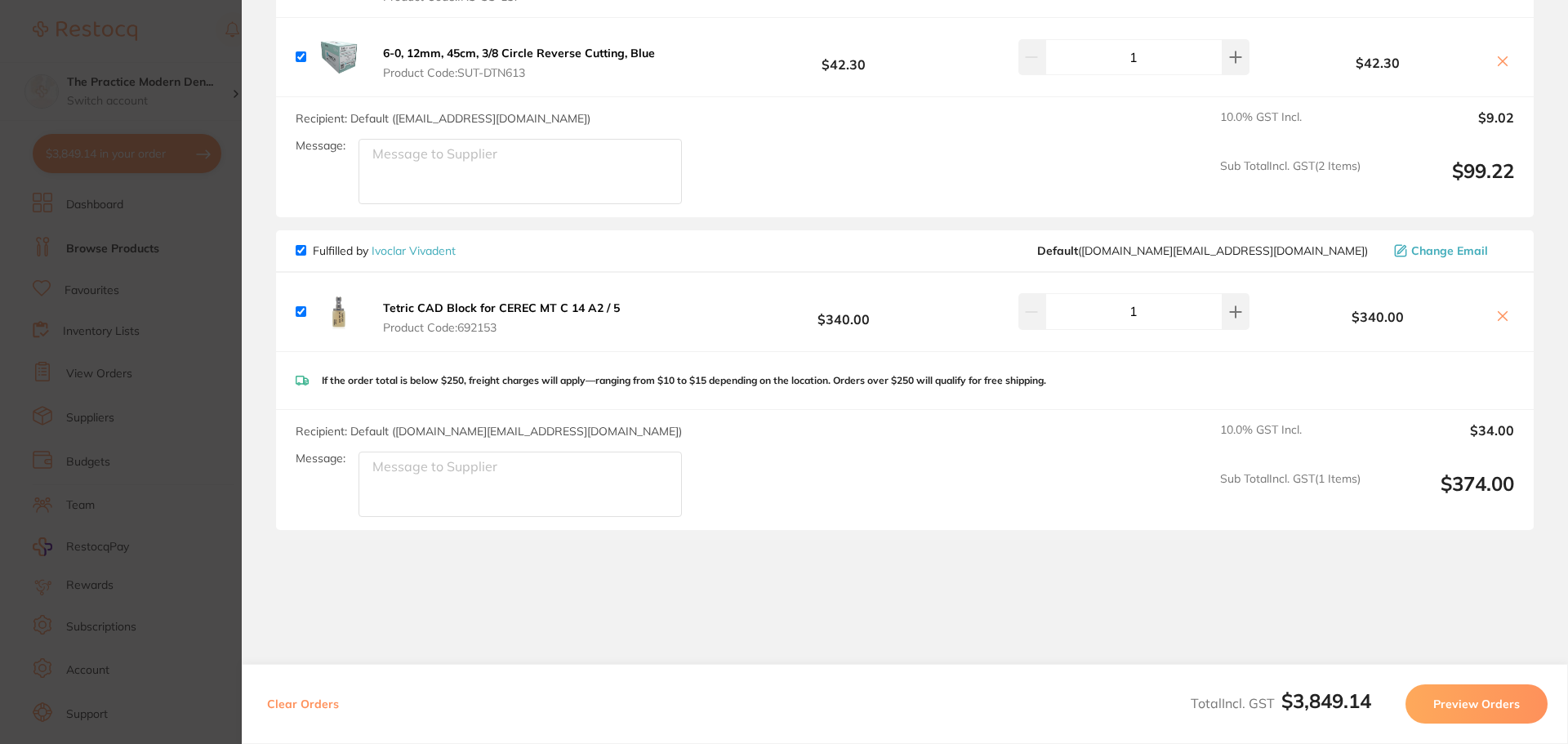
scroll to position [3366, 0]
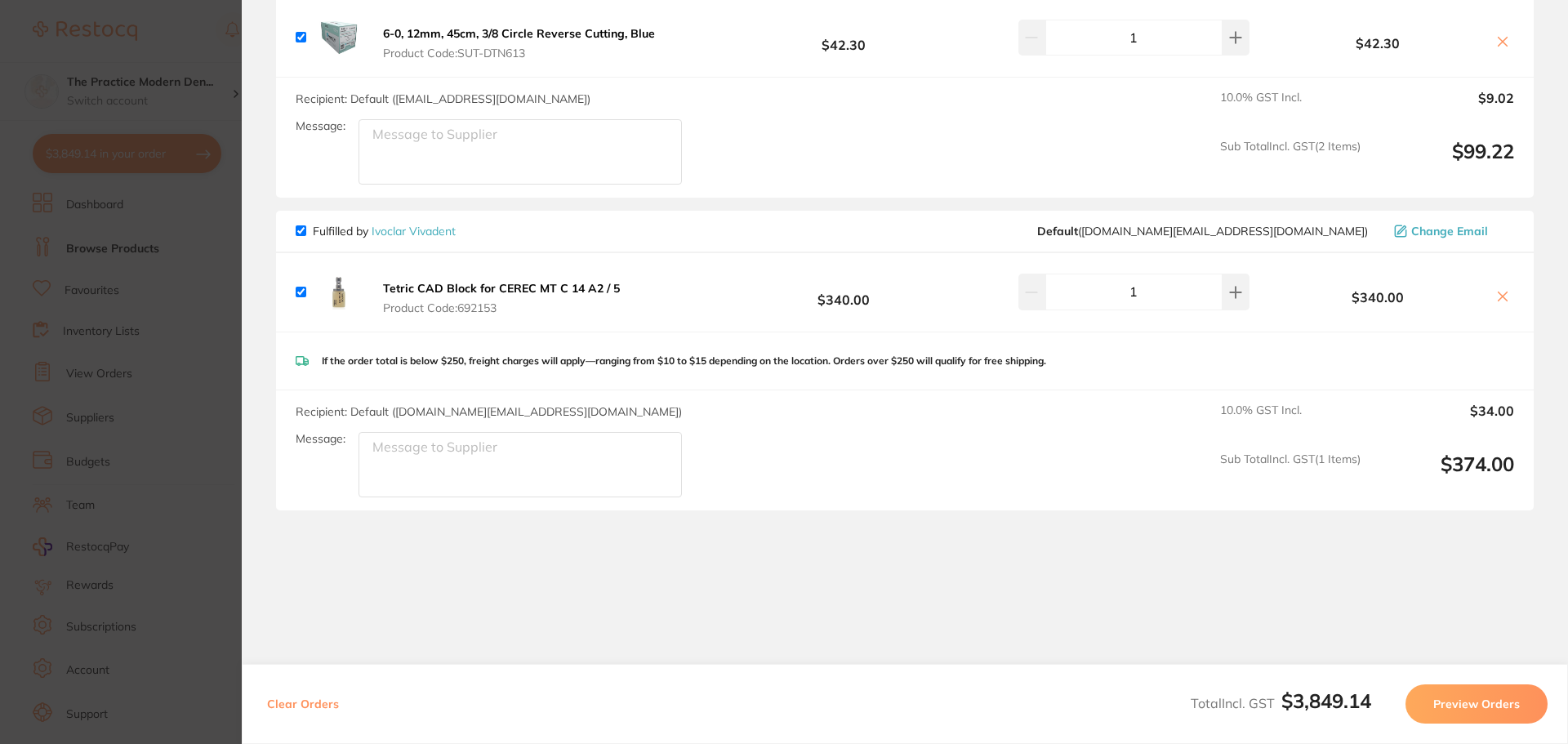
click at [200, 207] on section "Update RRP Set your pre negotiated price for this item. Item Agreed RRP (excl. …" at bounding box center [784, 372] width 1568 height 744
